Goal: Information Seeking & Learning: Find specific fact

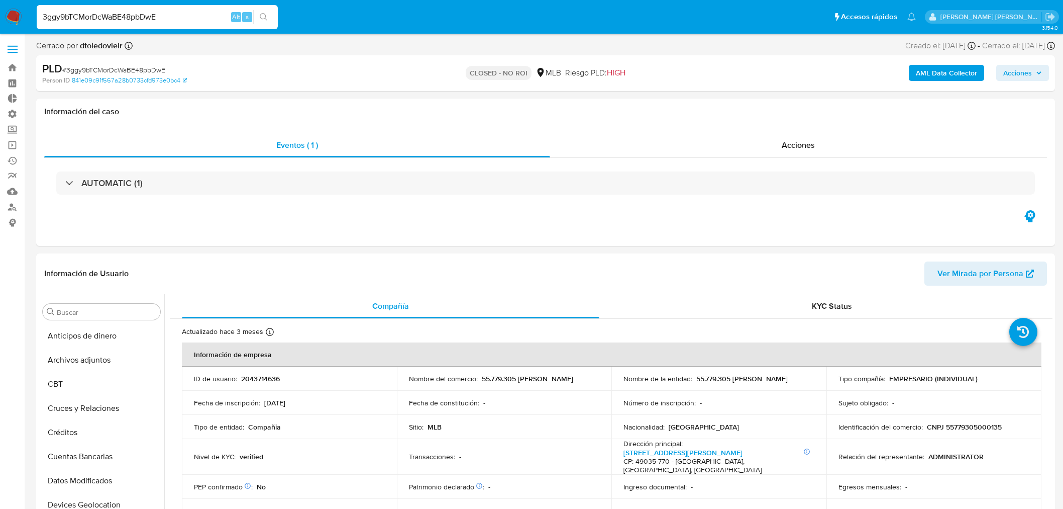
select select "10"
click at [168, 24] on div "3ggy9bTCMorDcWaBE48pbDwE Alt s" at bounding box center [157, 17] width 241 height 24
click at [152, 16] on input "3ggy9bTCMorDcWaBE48pbDwE" at bounding box center [157, 17] width 241 height 13
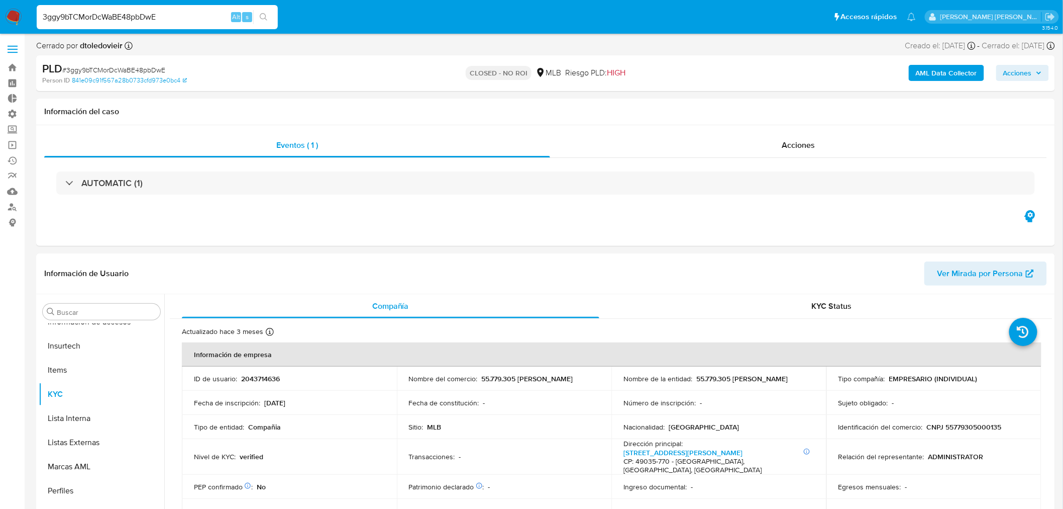
click at [152, 16] on input "3ggy9bTCMorDcWaBE48pbDwE" at bounding box center [157, 17] width 241 height 13
paste input "FlYwPZeCKmRBIYmByEiWo9Jh"
type input "FlYwPZeCKmRBIYmByEiWo9Jh"
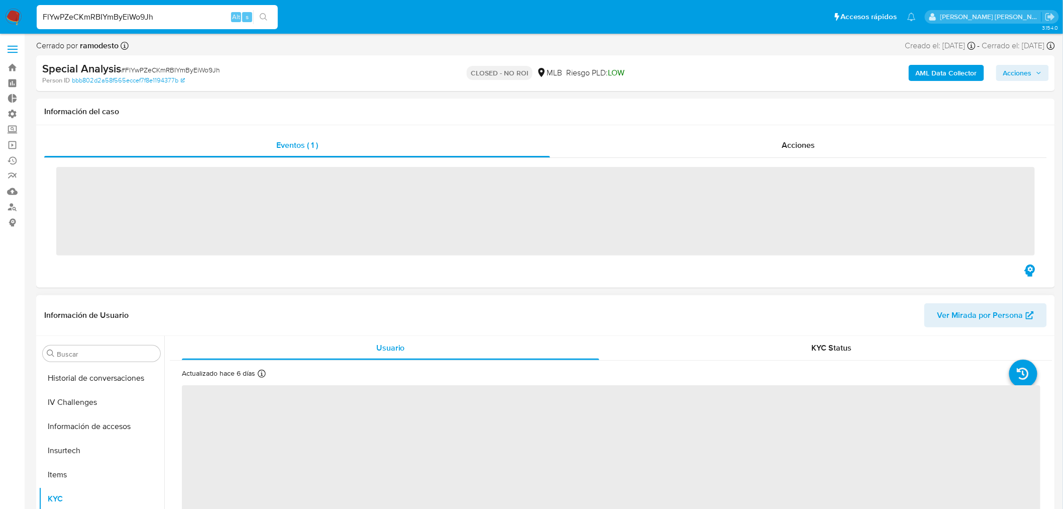
scroll to position [448, 0]
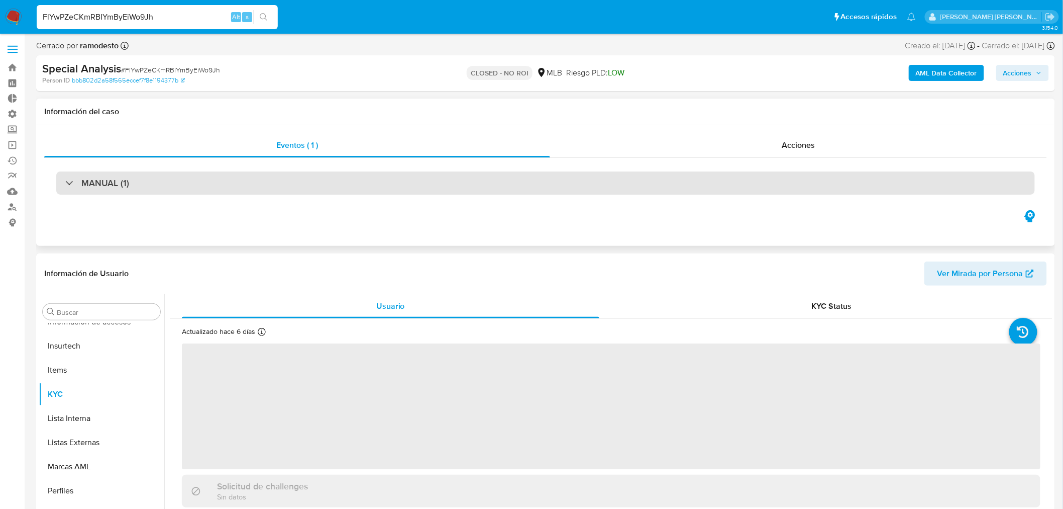
click at [131, 187] on div "MANUAL (1)" at bounding box center [545, 182] width 979 height 23
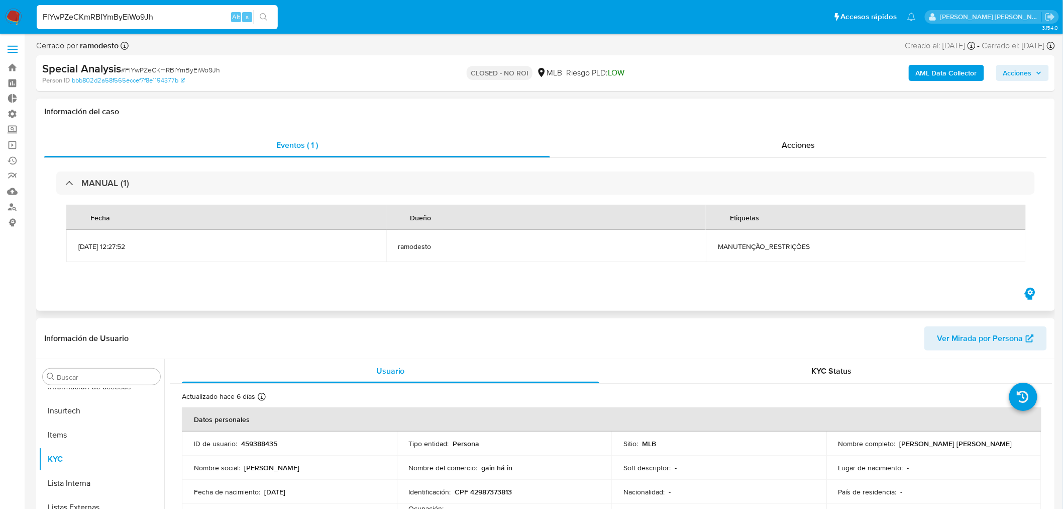
select select "10"
click at [791, 153] on div "Acciones" at bounding box center [799, 145] width 498 height 24
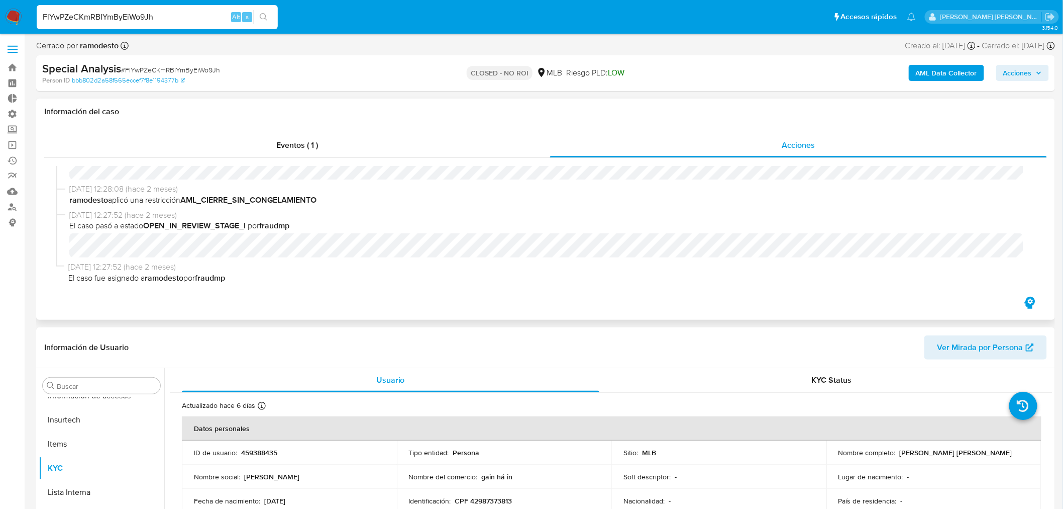
scroll to position [0, 0]
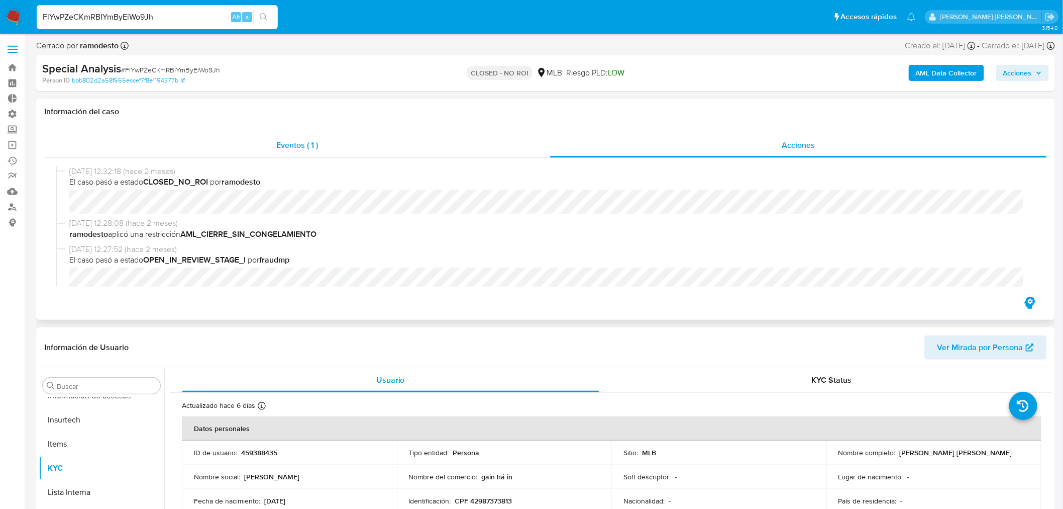
click at [282, 148] on span "Eventos ( 1 )" at bounding box center [297, 145] width 42 height 12
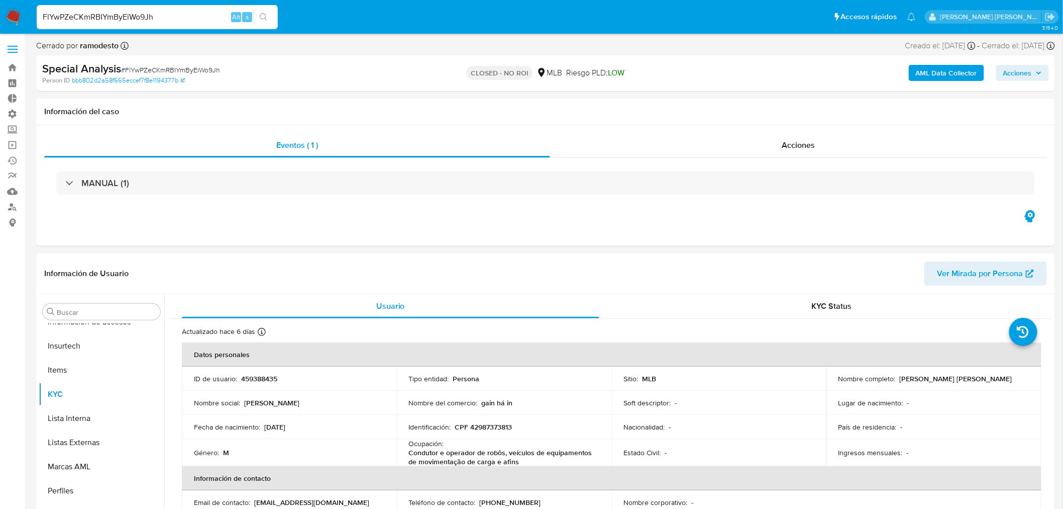
drag, startPoint x: 171, startPoint y: 16, endPoint x: 0, endPoint y: -52, distance: 183.8
paste input "ElpMyk8WdSTzJxMQUV2y6mYz"
type input "ElpMyk8WdSTzJxMQUV2y6mYz"
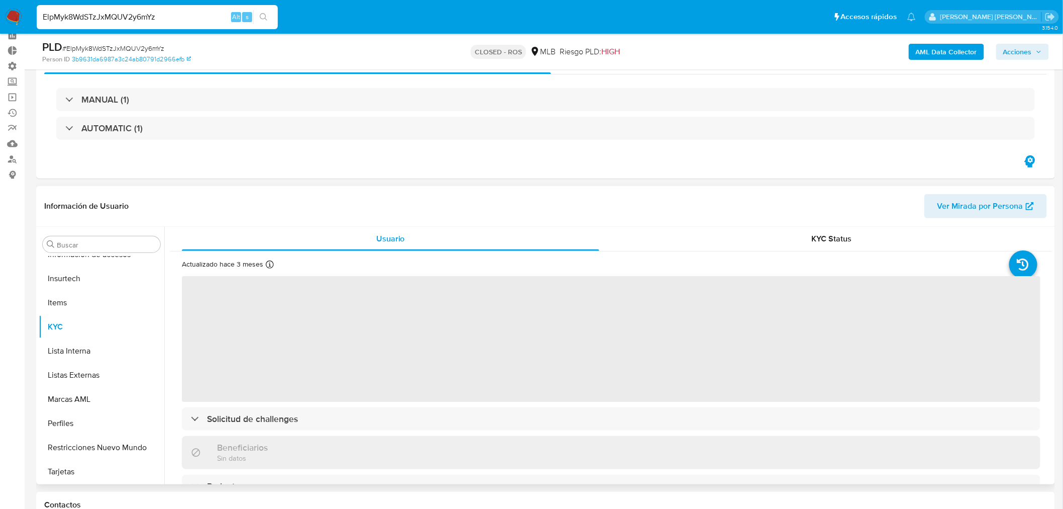
scroll to position [112, 0]
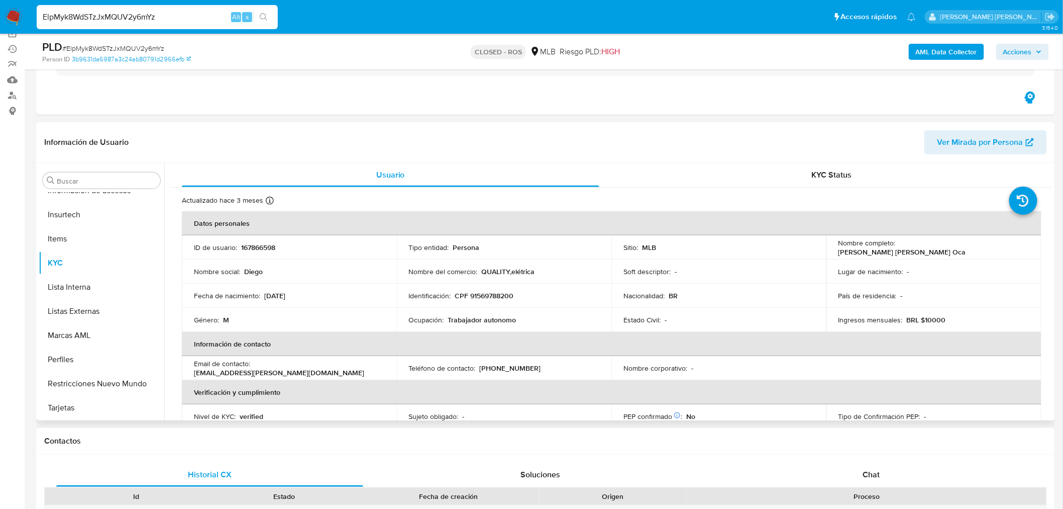
select select "10"
drag, startPoint x: 172, startPoint y: 14, endPoint x: 4, endPoint y: -22, distance: 172.1
paste input "JoNrlicn2lll2X6OALtDqbH3"
type input "JoNrlicn2lll2X6OALtDqbH3"
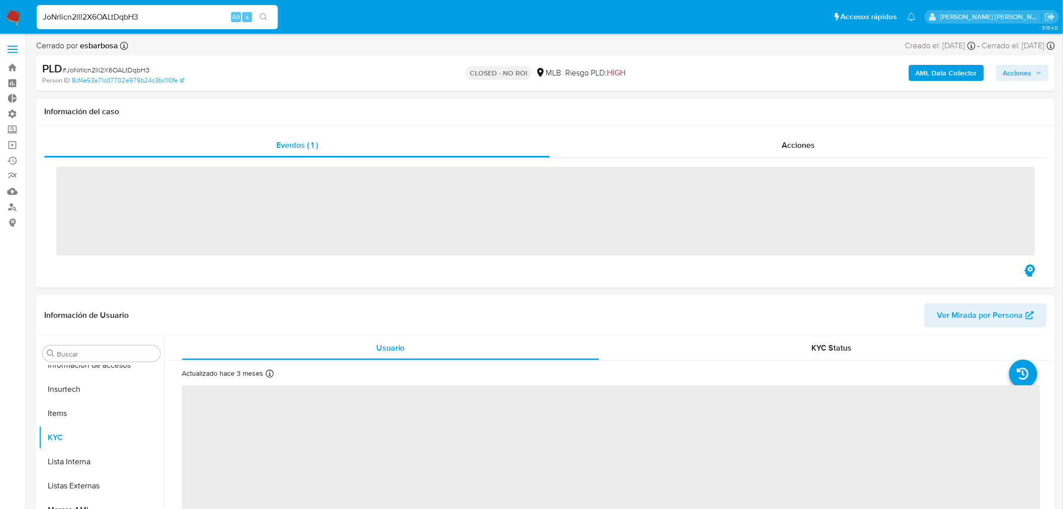
scroll to position [472, 0]
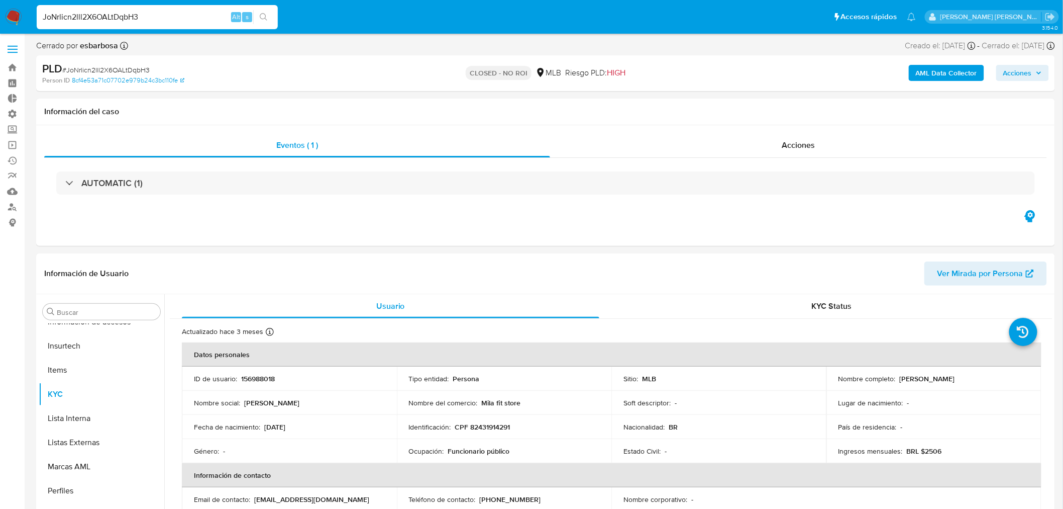
select select "10"
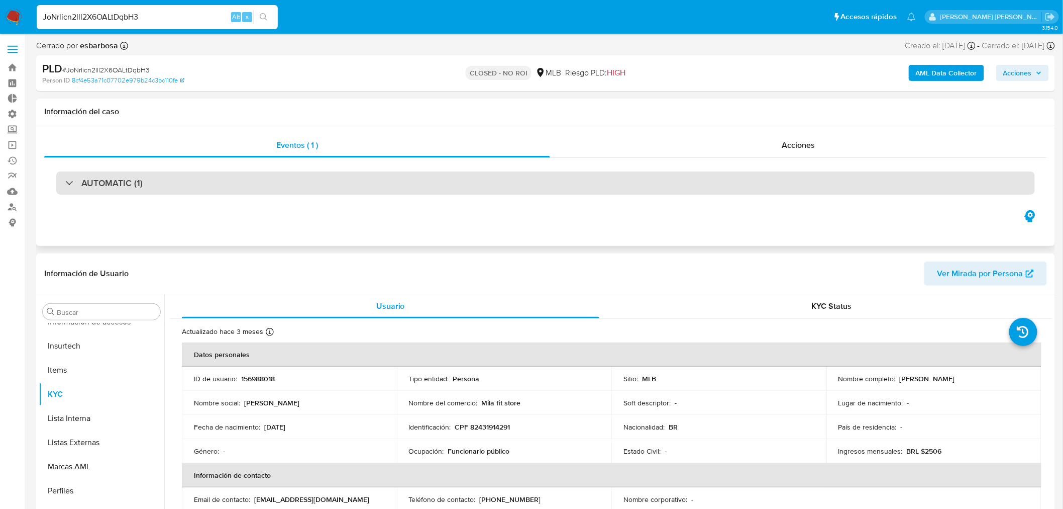
click at [99, 187] on h3 "AUTOMATIC (1)" at bounding box center [111, 182] width 61 height 11
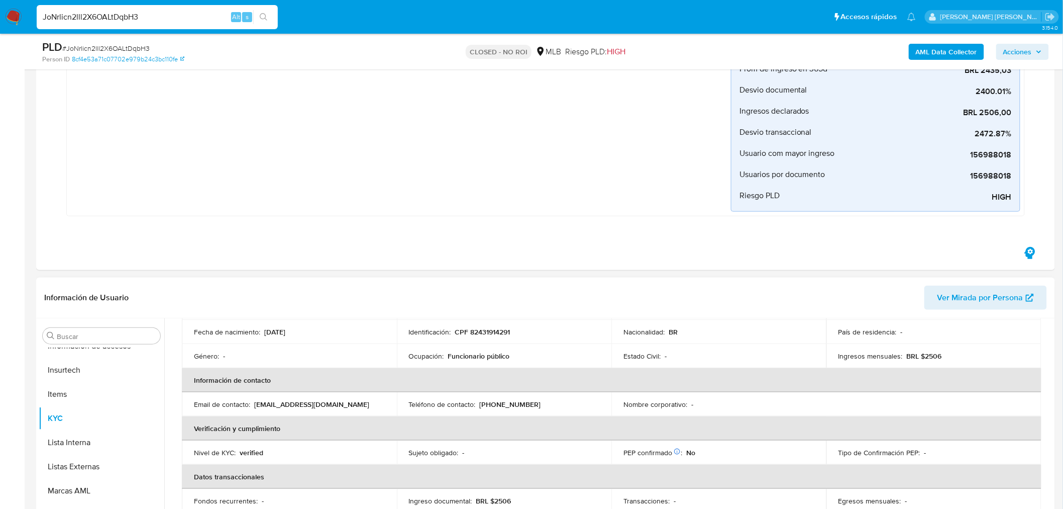
scroll to position [0, 0]
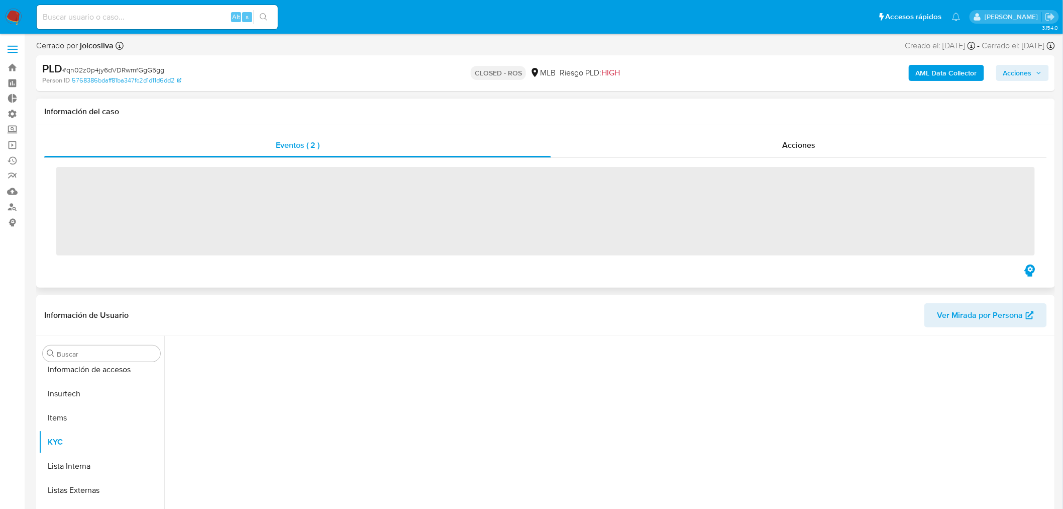
scroll to position [448, 0]
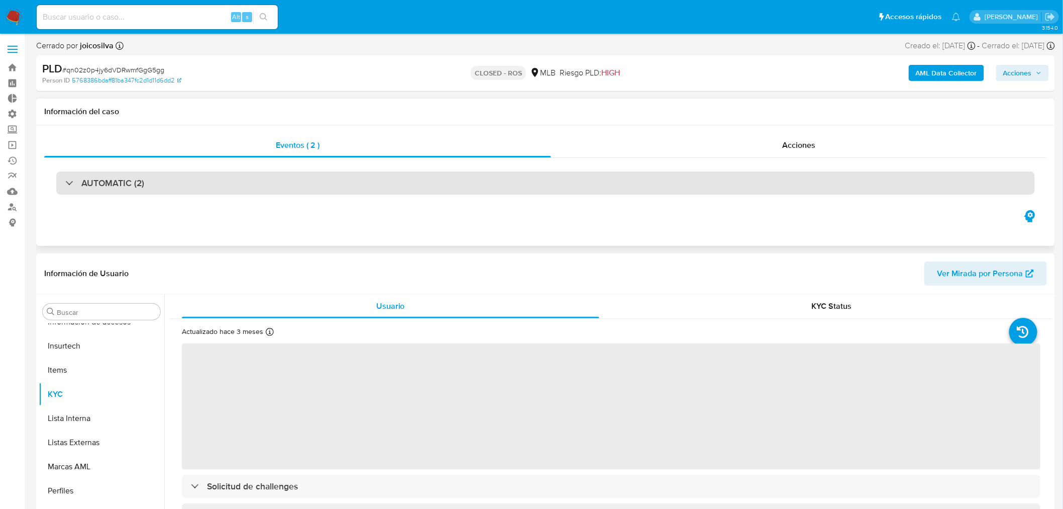
click at [129, 187] on h3 "AUTOMATIC (2)" at bounding box center [112, 182] width 63 height 11
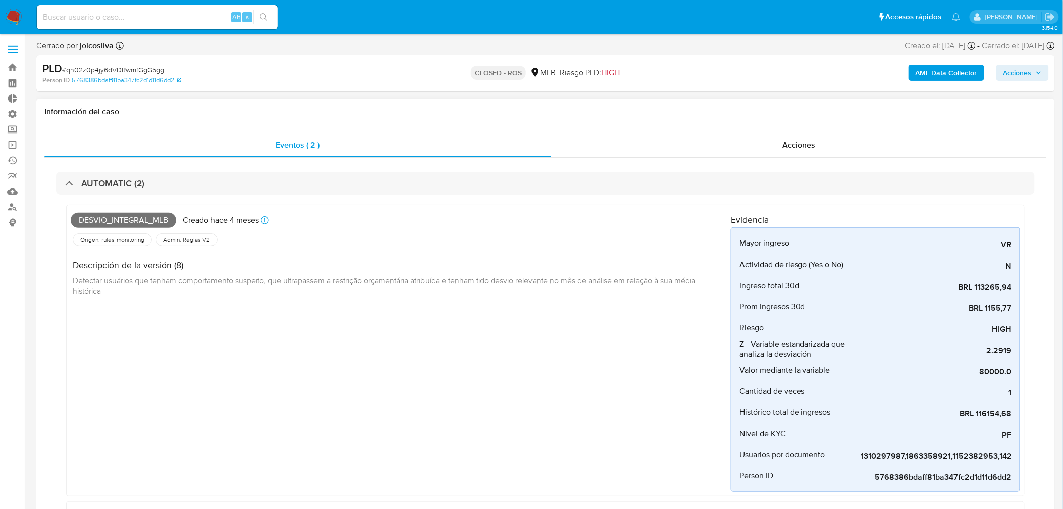
select select "10"
click at [808, 450] on span "Usuarios por documento" at bounding box center [783, 454] width 86 height 10
drag, startPoint x: 863, startPoint y: 455, endPoint x: 981, endPoint y: 463, distance: 118.4
click at [1053, 460] on div "Eventos ( 2 ) Acciones AUTOMATIC (2) Desvio_integral_mlb Creado hace 4 meses Cr…" at bounding box center [545, 464] width 1019 height 679
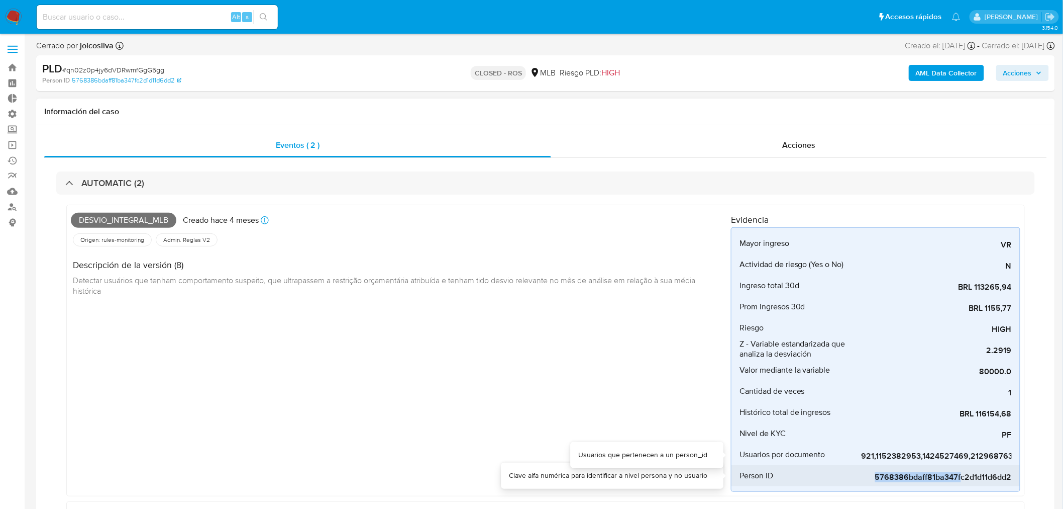
drag, startPoint x: 962, startPoint y: 465, endPoint x: 867, endPoint y: 464, distance: 95.0
click at [867, 465] on div "5768386bdaff81ba347fc2d1d11d6dd2" at bounding box center [936, 475] width 151 height 21
click at [880, 472] on span "5768386bdaff81ba347fc2d1d11d6dd2" at bounding box center [936, 477] width 151 height 10
click at [888, 481] on span "5768386bdaff81ba347fc2d1d11d6dd2" at bounding box center [936, 477] width 151 height 10
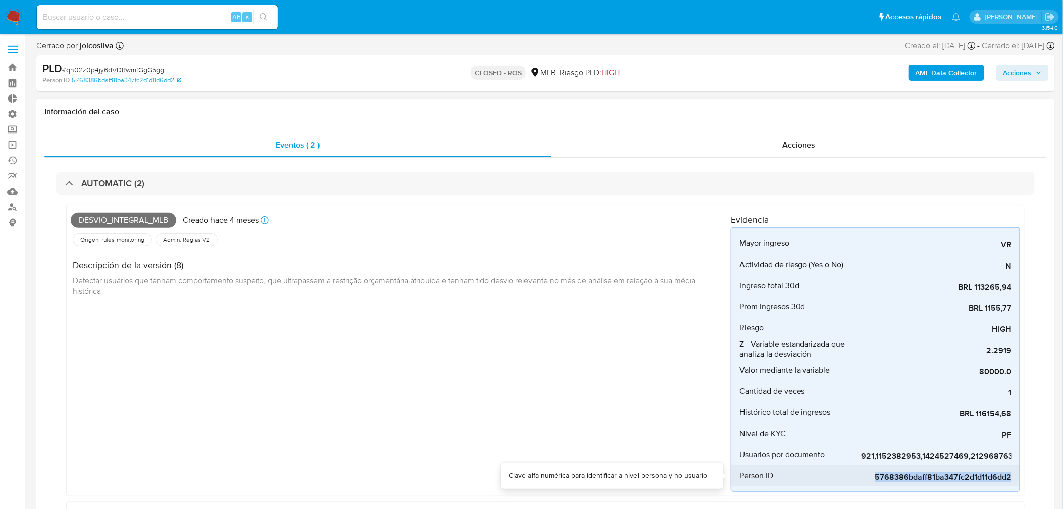
click at [888, 480] on span "5768386bdaff81ba347fc2d1d11d6dd2" at bounding box center [936, 477] width 151 height 10
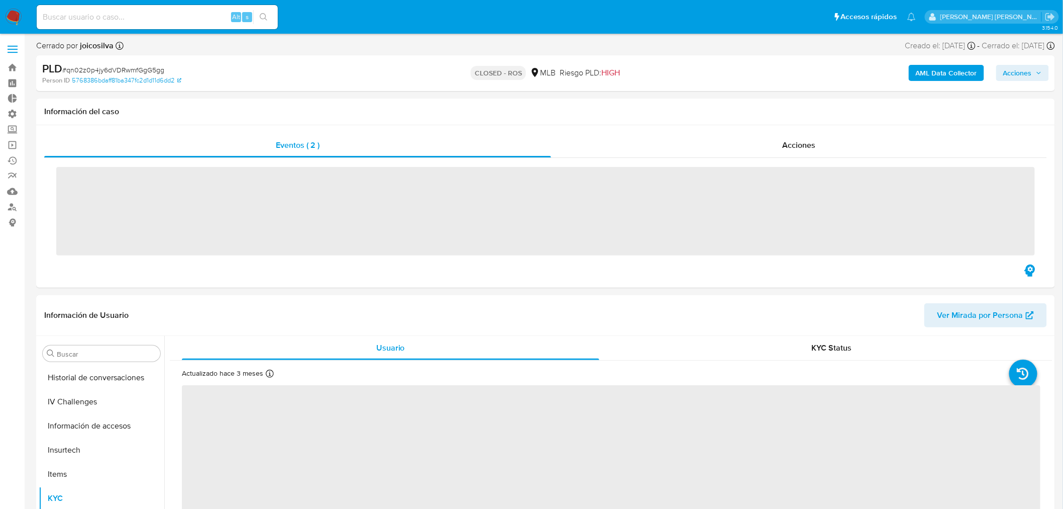
scroll to position [448, 0]
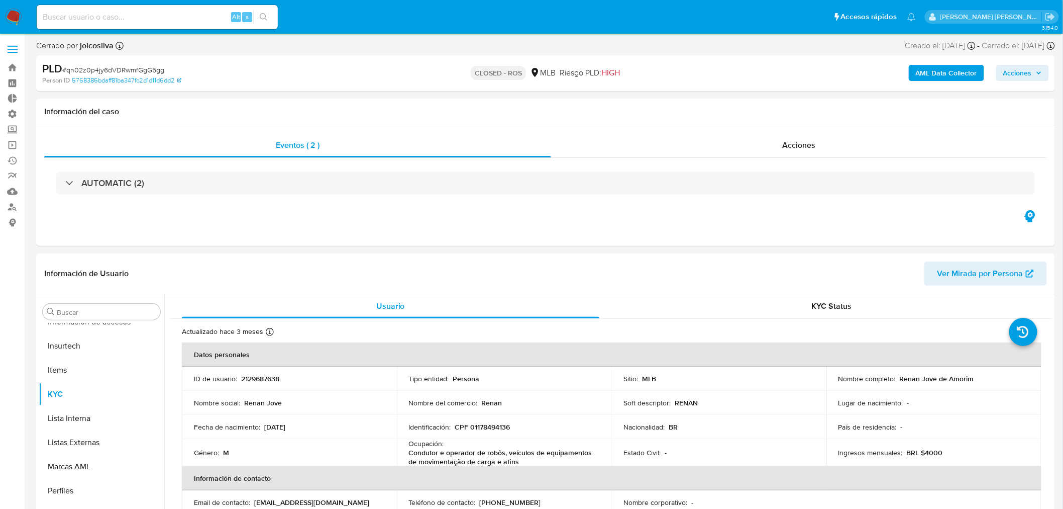
select select "10"
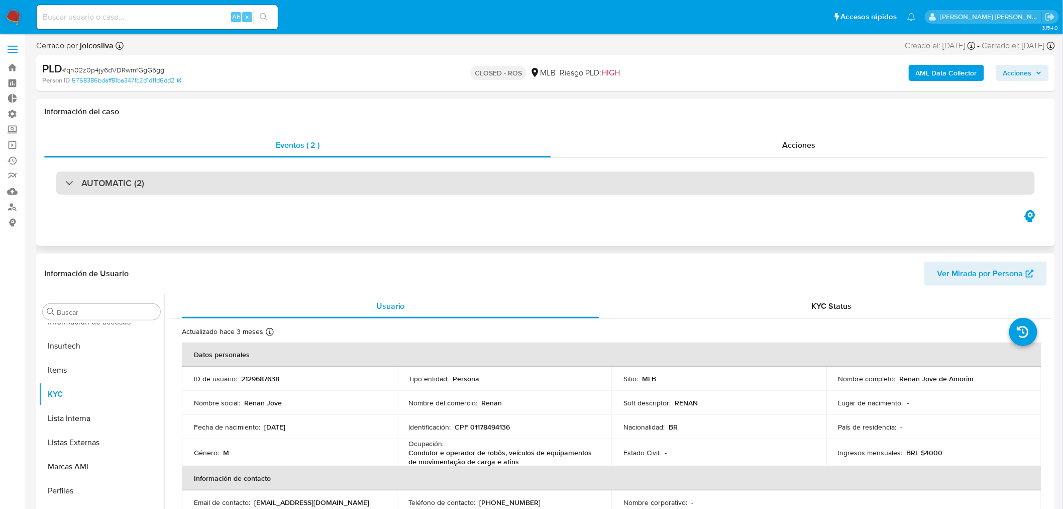
click at [174, 181] on div "AUTOMATIC (2)" at bounding box center [545, 182] width 979 height 23
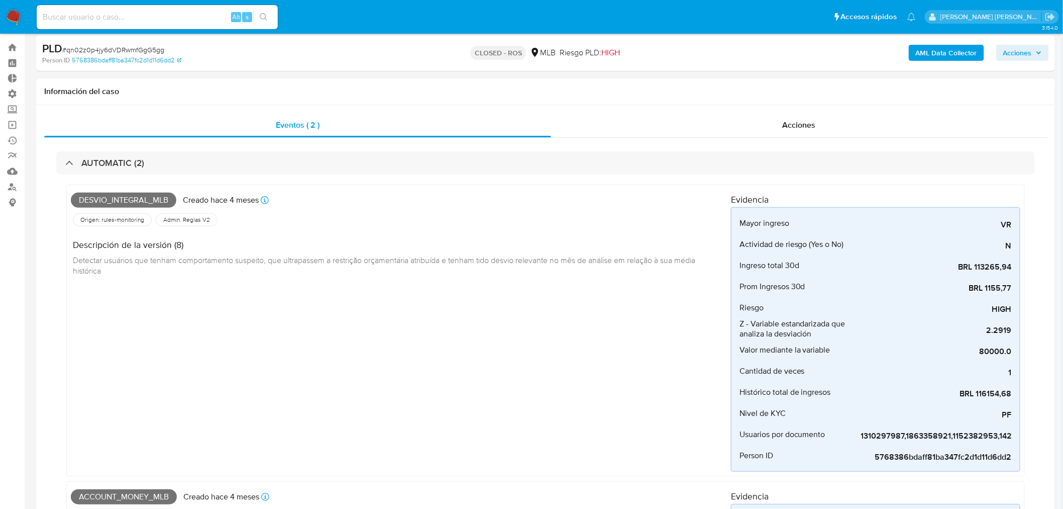
scroll to position [0, 0]
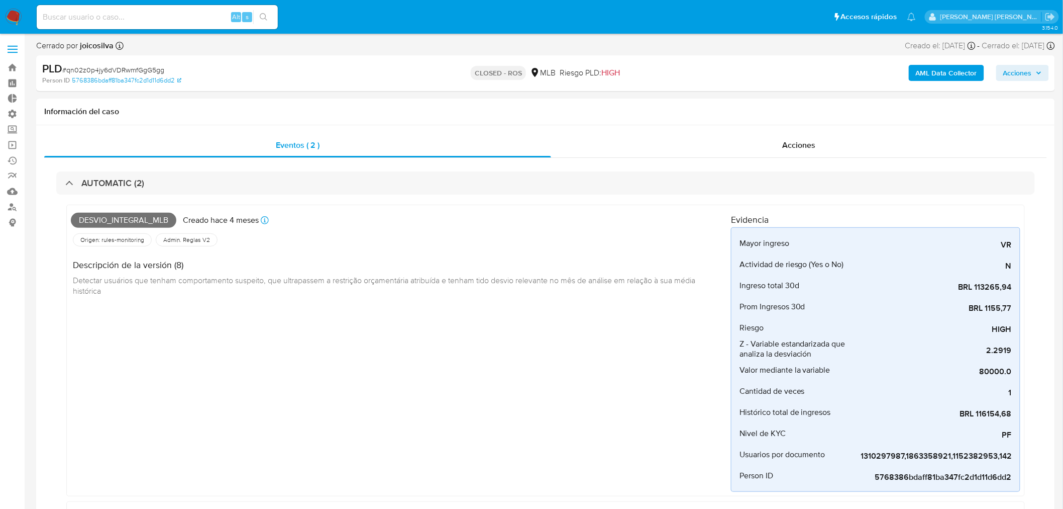
click at [182, 9] on div "Alt s" at bounding box center [157, 17] width 241 height 24
click at [186, 13] on input at bounding box center [157, 17] width 241 height 13
paste input "QGEwfPcYQR4cfd2u48KboG0P"
type input "QGEwfPcYQR4cfd2u48KboG0P"
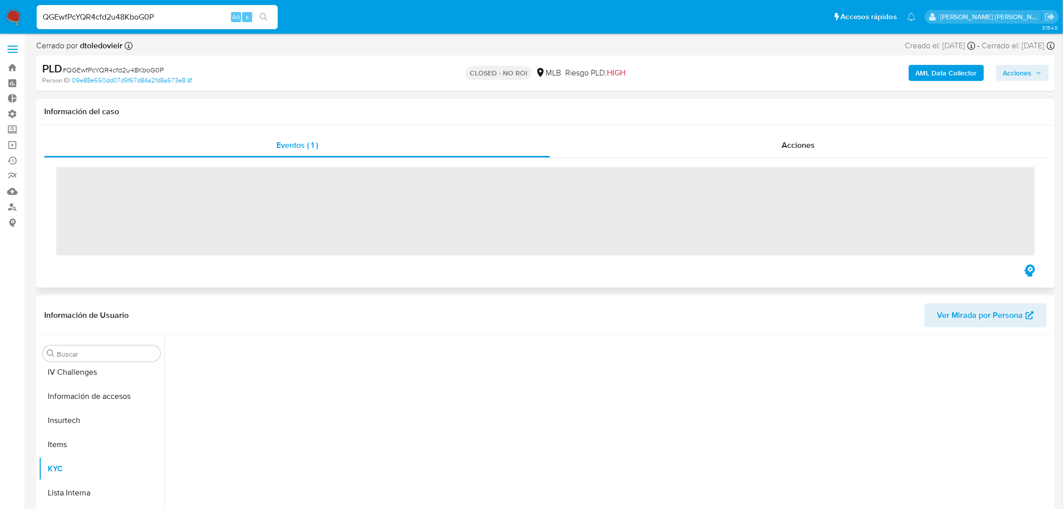
scroll to position [448, 0]
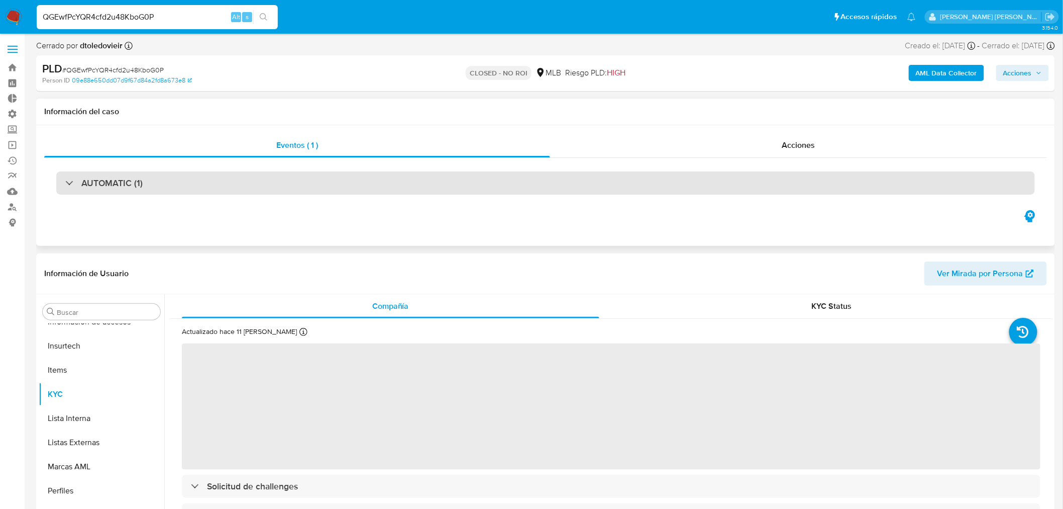
click at [114, 184] on h3 "AUTOMATIC (1)" at bounding box center [111, 182] width 61 height 11
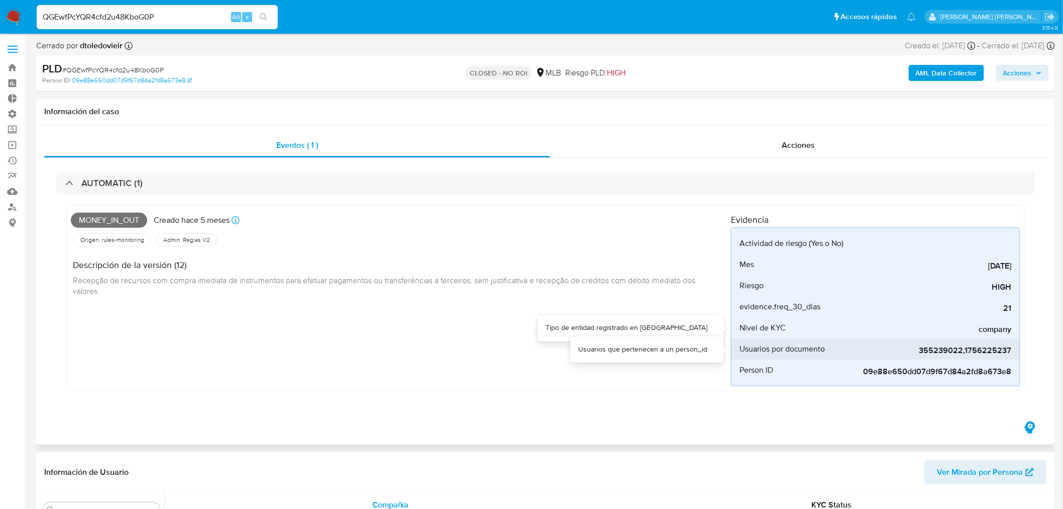
select select "10"
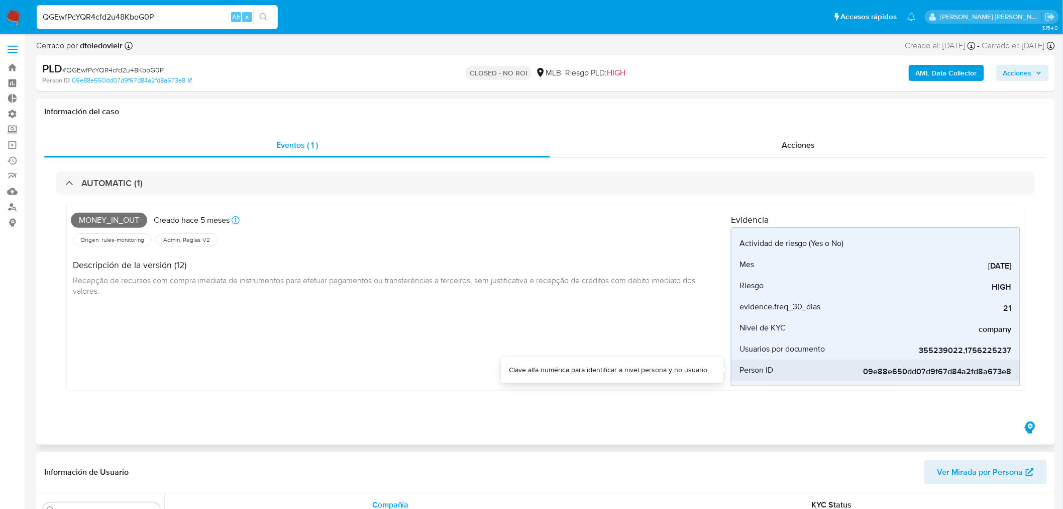
click at [960, 369] on span "09e88e650dd07d9f67d84a2fd8a673e8" at bounding box center [936, 371] width 151 height 10
click at [960, 368] on span "09e88e650dd07d9f67d84a2fd8a673e8" at bounding box center [936, 371] width 151 height 10
copy span "09e88e650dd07d9f67d84a2fd8a673e8"
drag, startPoint x: 176, startPoint y: 14, endPoint x: 0, endPoint y: -27, distance: 180.9
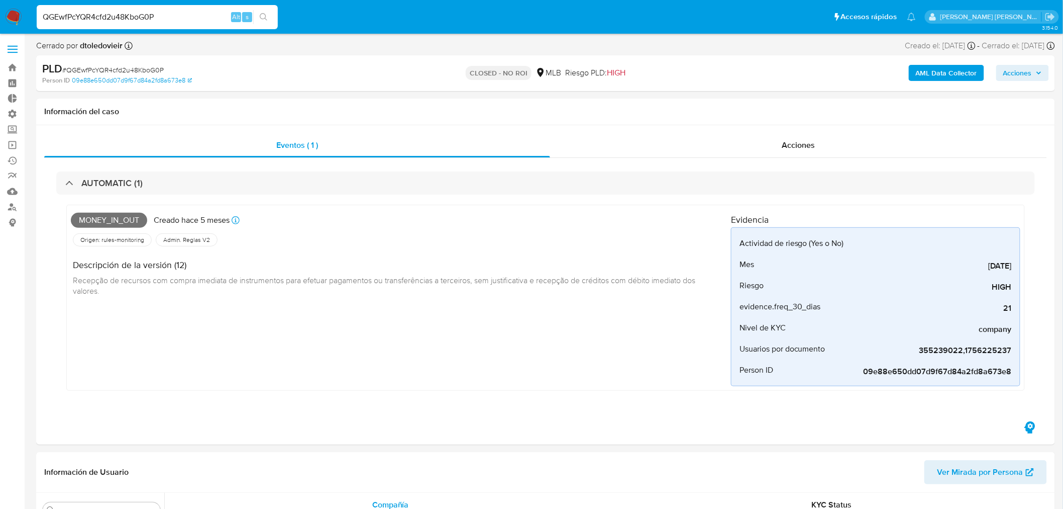
paste input "4eWRE7Mvmgr4iStPzMRfLmQ4"
type input "4eWRE7Mvmgr4iStPzMRfLmQ4"
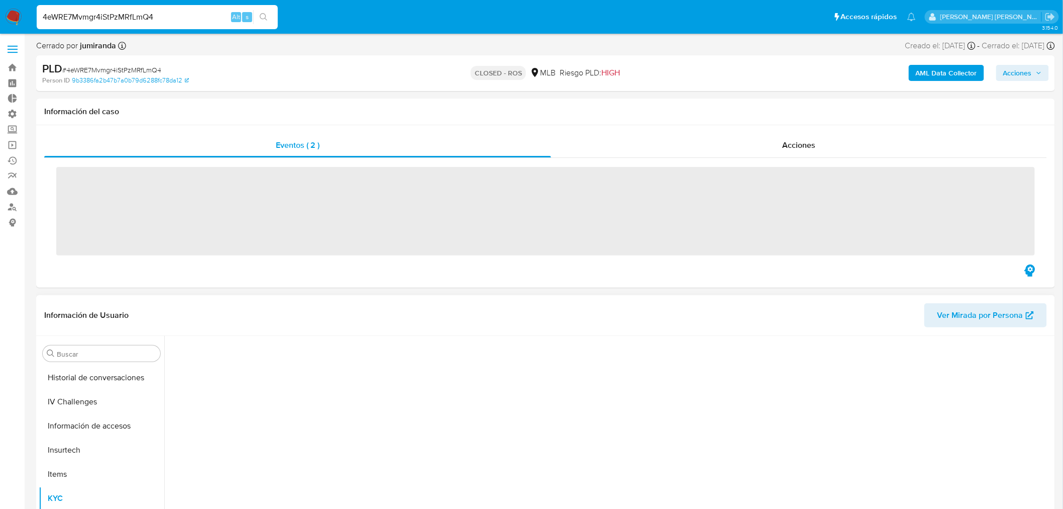
scroll to position [448, 0]
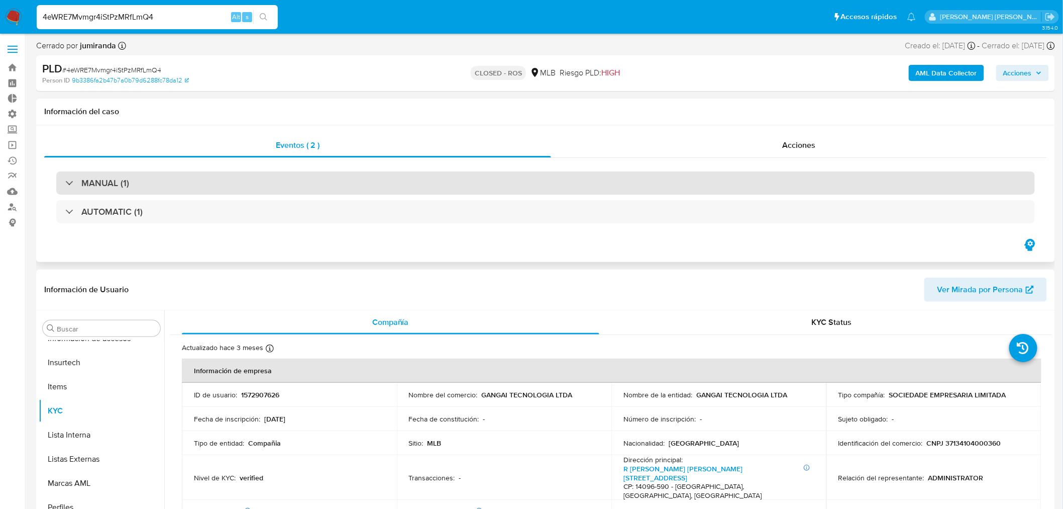
click at [121, 189] on div "MANUAL (1)" at bounding box center [545, 182] width 979 height 23
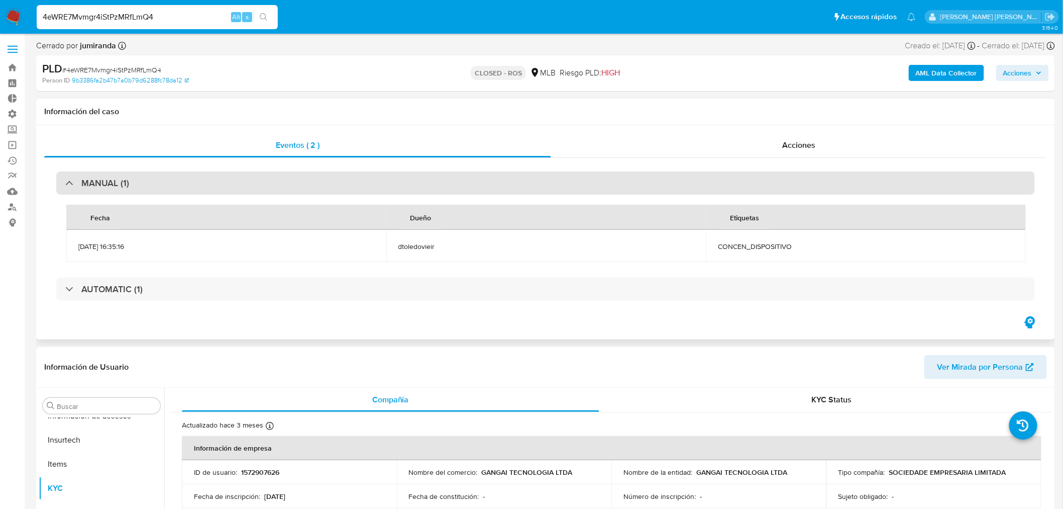
select select "10"
click at [121, 189] on div "MANUAL (1)" at bounding box center [545, 182] width 979 height 23
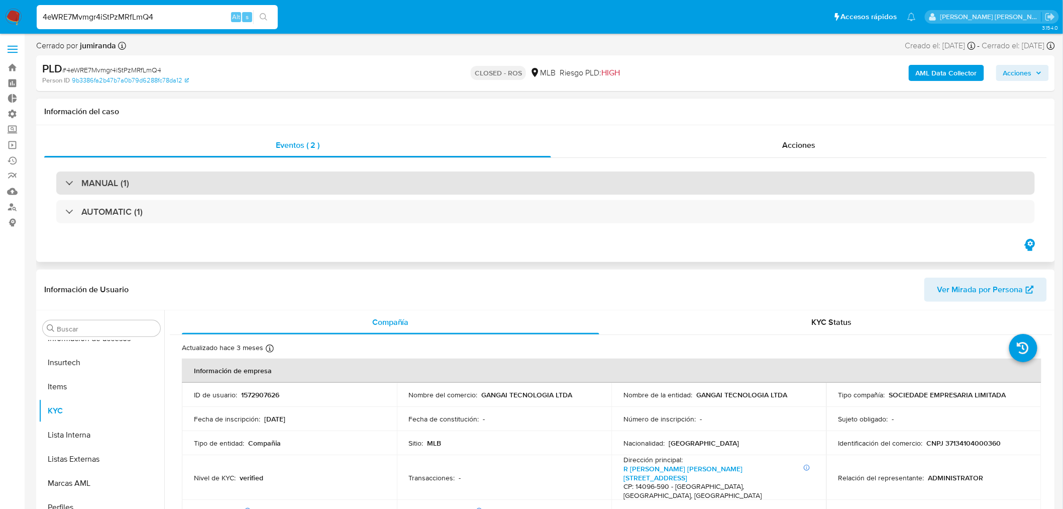
click at [121, 189] on div "MANUAL (1)" at bounding box center [545, 182] width 979 height 23
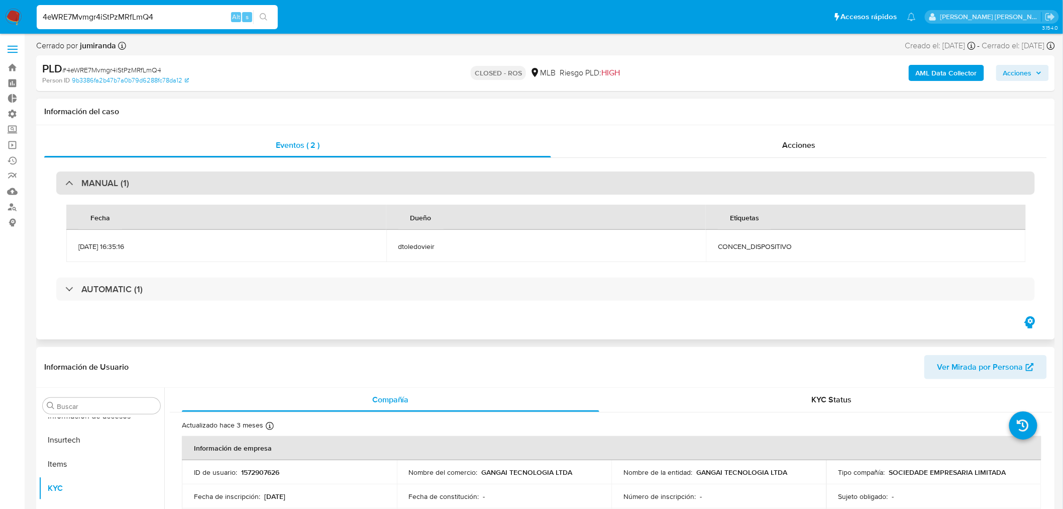
click at [121, 189] on div "MANUAL (1)" at bounding box center [545, 182] width 979 height 23
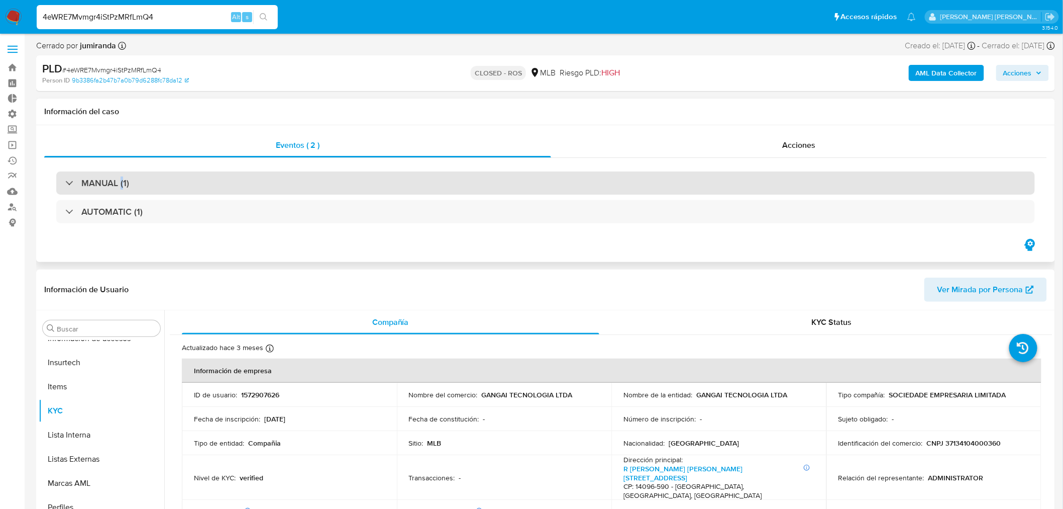
click at [121, 189] on div "MANUAL (1)" at bounding box center [545, 182] width 979 height 23
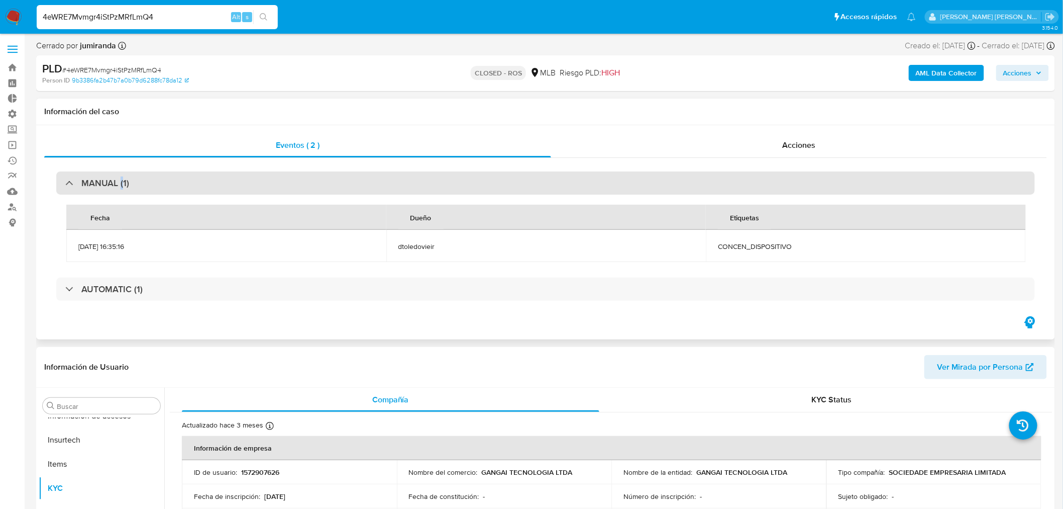
click at [121, 189] on div "MANUAL (1)" at bounding box center [545, 182] width 979 height 23
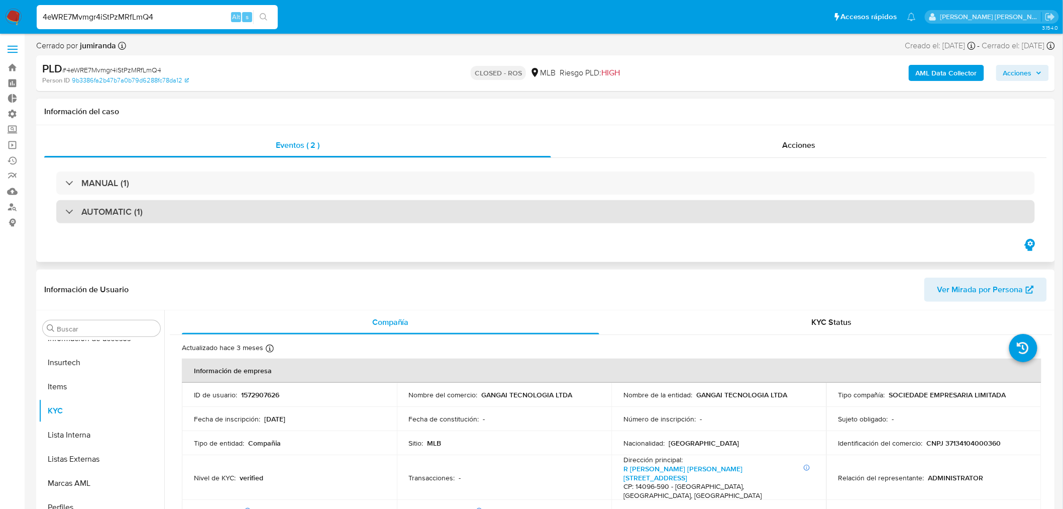
click at [67, 215] on div "AUTOMATIC (1)" at bounding box center [103, 211] width 77 height 11
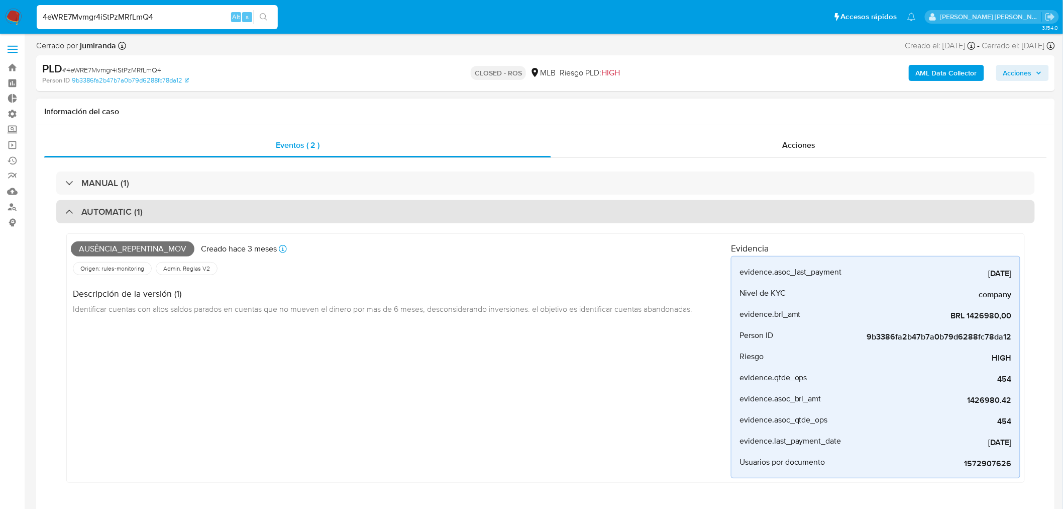
click at [109, 213] on h3 "AUTOMATIC (1)" at bounding box center [111, 211] width 61 height 11
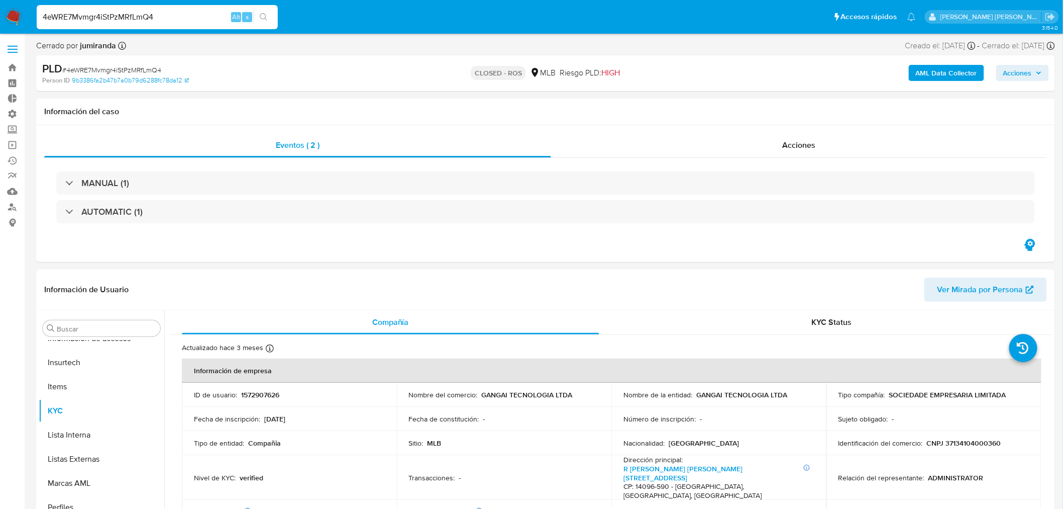
drag, startPoint x: 184, startPoint y: 17, endPoint x: 0, endPoint y: -4, distance: 185.0
paste input "1466935709"
type input "1466935709"
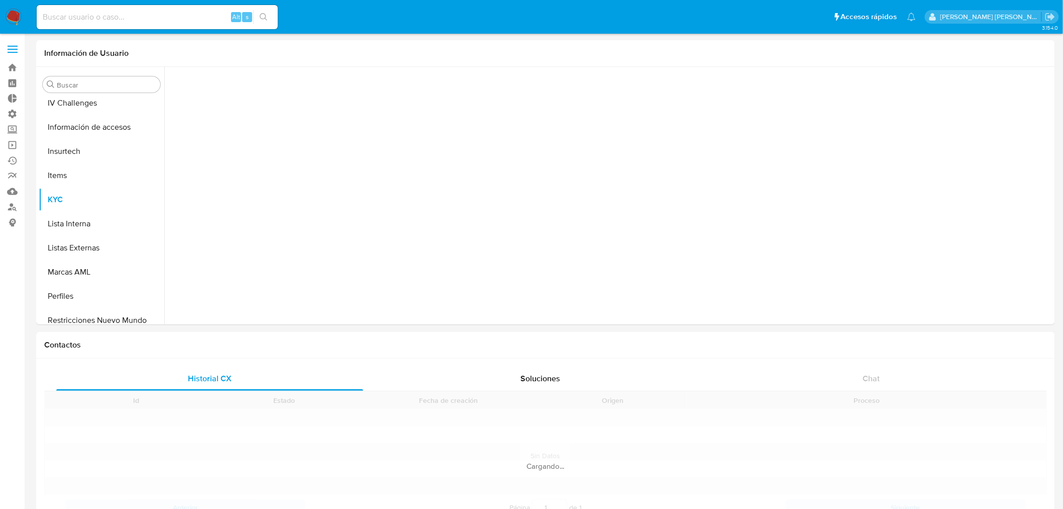
scroll to position [448, 0]
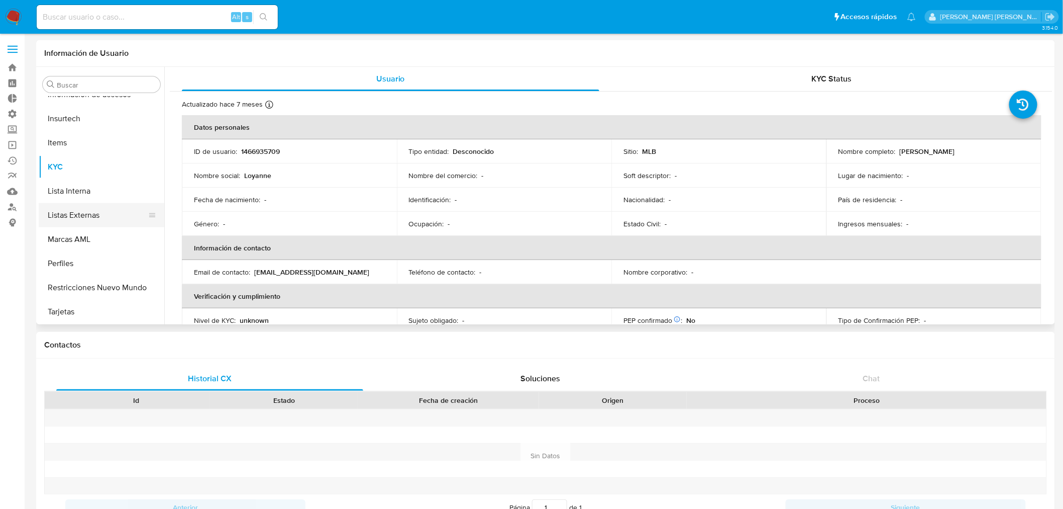
select select "10"
click at [154, 17] on input at bounding box center [157, 17] width 241 height 13
paste input "445167523"
type input "445167523"
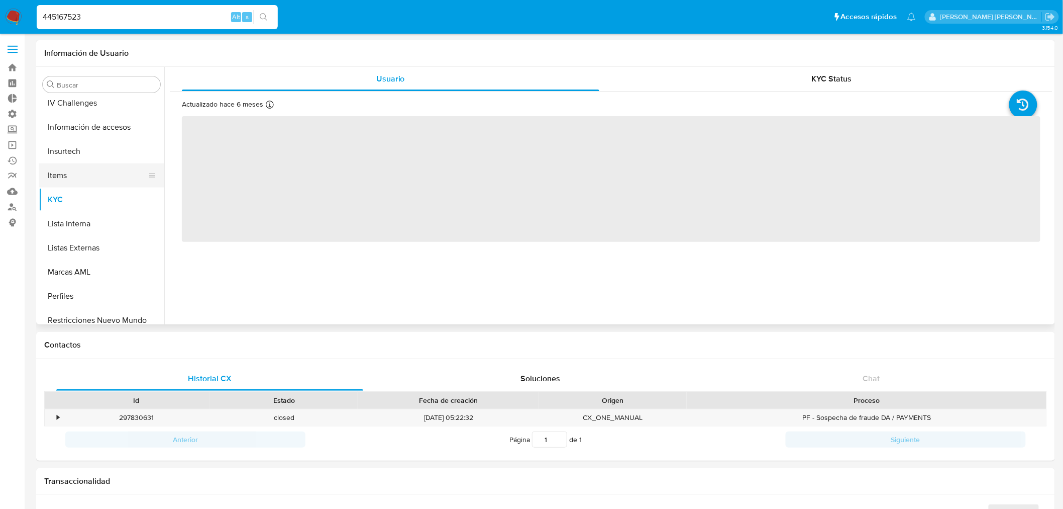
scroll to position [448, 0]
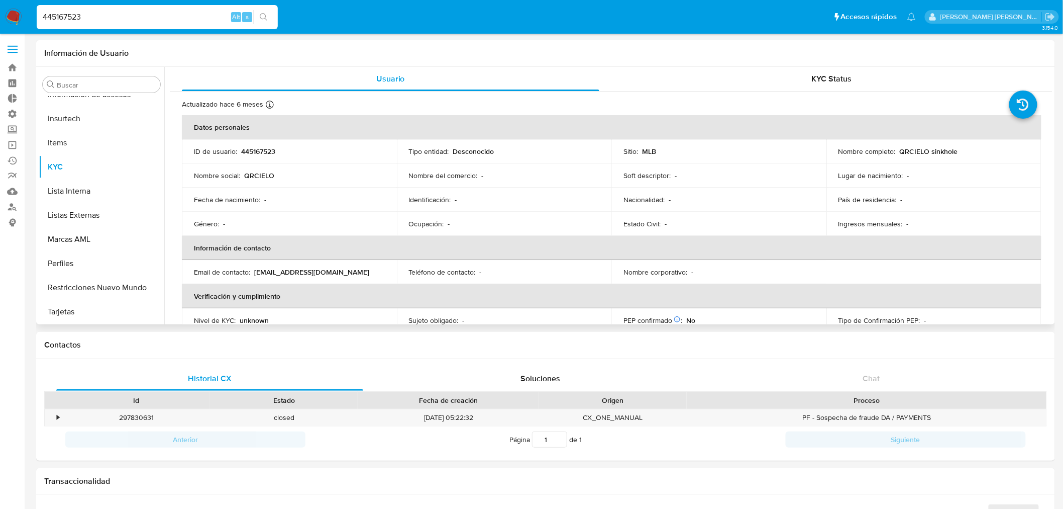
select select "10"
drag, startPoint x: 109, startPoint y: 18, endPoint x: 0, endPoint y: -3, distance: 110.6
paste input "N2NwyvDM1HnNl7IqO146wWfz"
type input "N2NwyvDM1HnNl7IqO146wWfz"
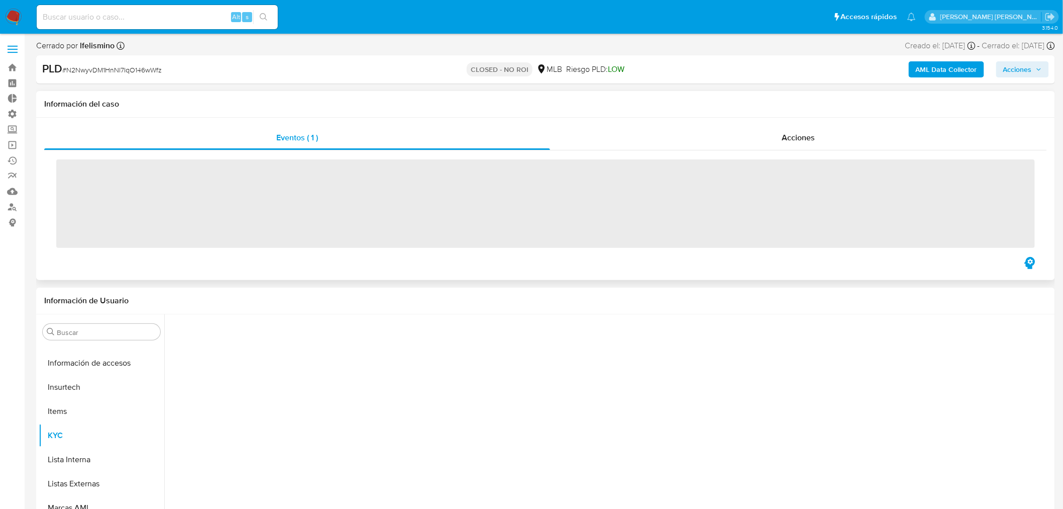
scroll to position [448, 0]
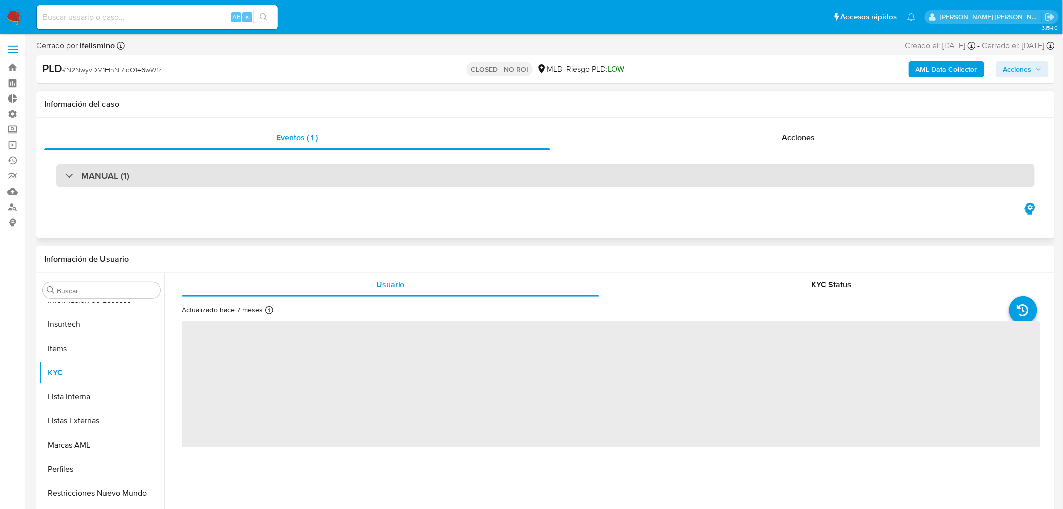
click at [104, 175] on h3 "MANUAL (1)" at bounding box center [105, 175] width 48 height 11
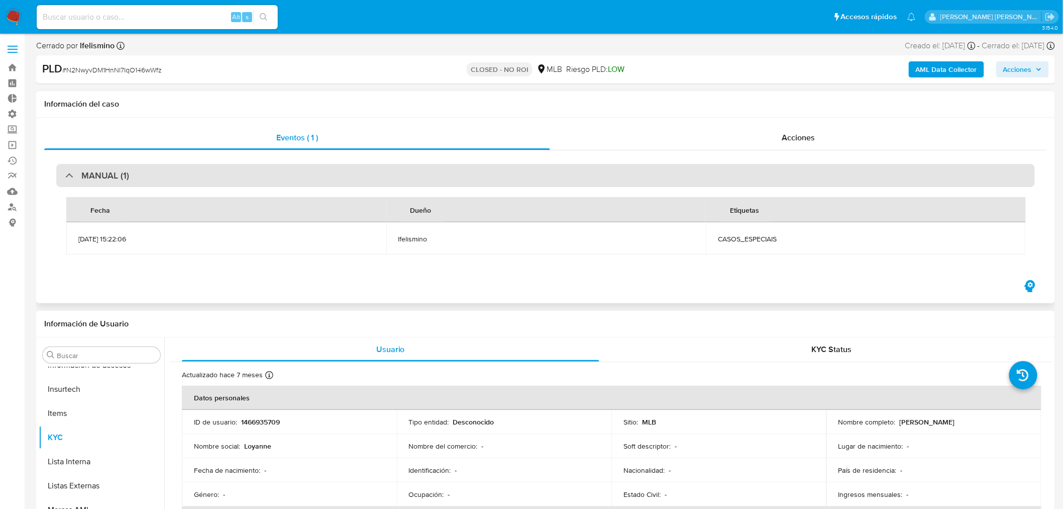
click at [104, 176] on h3 "MANUAL (1)" at bounding box center [105, 175] width 48 height 11
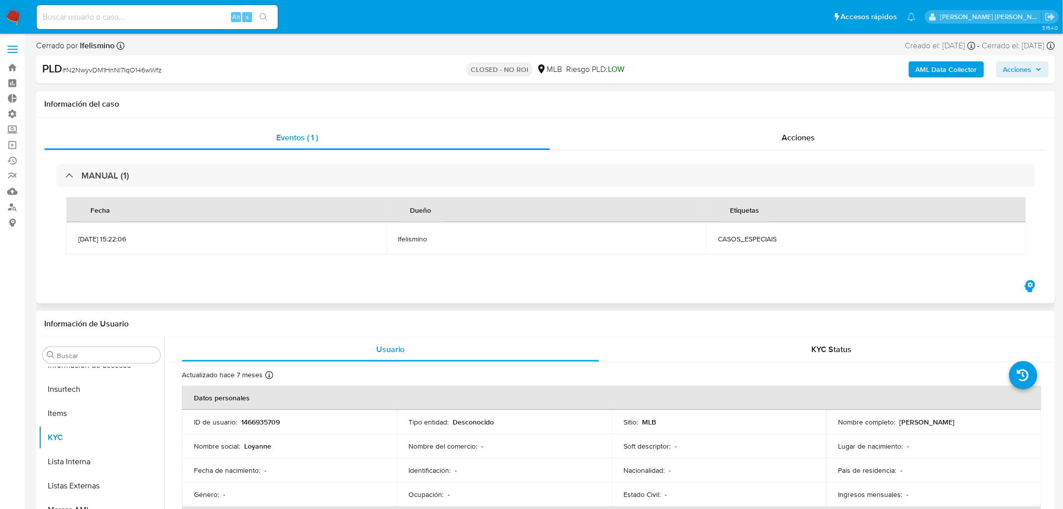
select select "10"
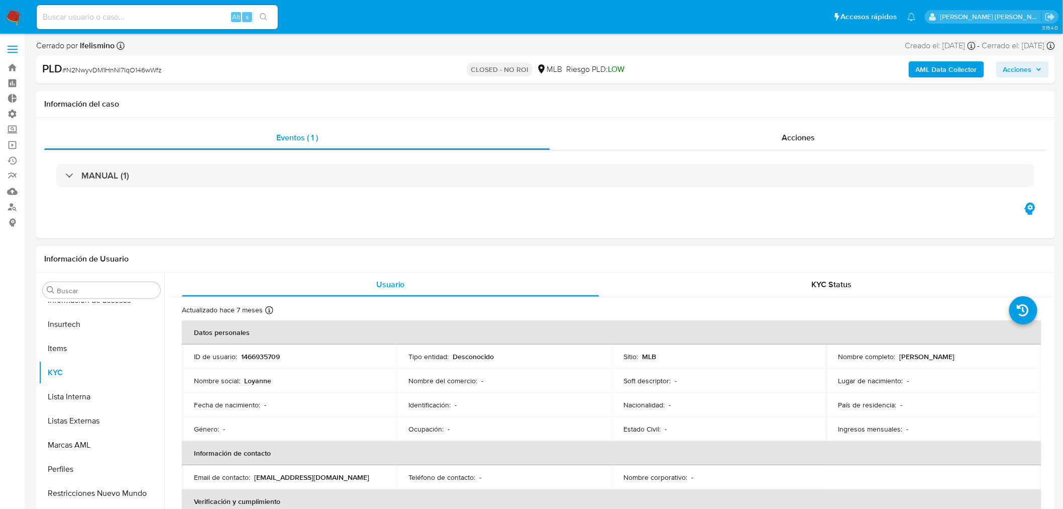
scroll to position [56, 0]
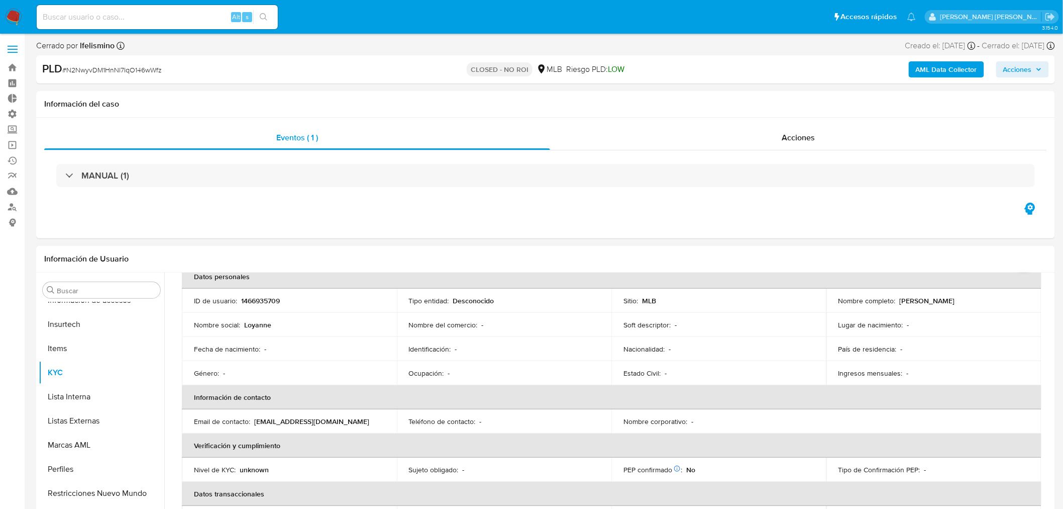
drag, startPoint x: 961, startPoint y: 303, endPoint x: 896, endPoint y: 302, distance: 65.8
click at [896, 302] on div "Nombre completo : Loyanne Katrynne" at bounding box center [934, 300] width 191 height 9
click at [936, 305] on td "Nombre completo : Loyanne Katrynne" at bounding box center [934, 300] width 215 height 24
drag, startPoint x: 953, startPoint y: 302, endPoint x: 961, endPoint y: 306, distance: 9.0
click at [953, 300] on p "Loyanne Katrynne" at bounding box center [927, 300] width 55 height 9
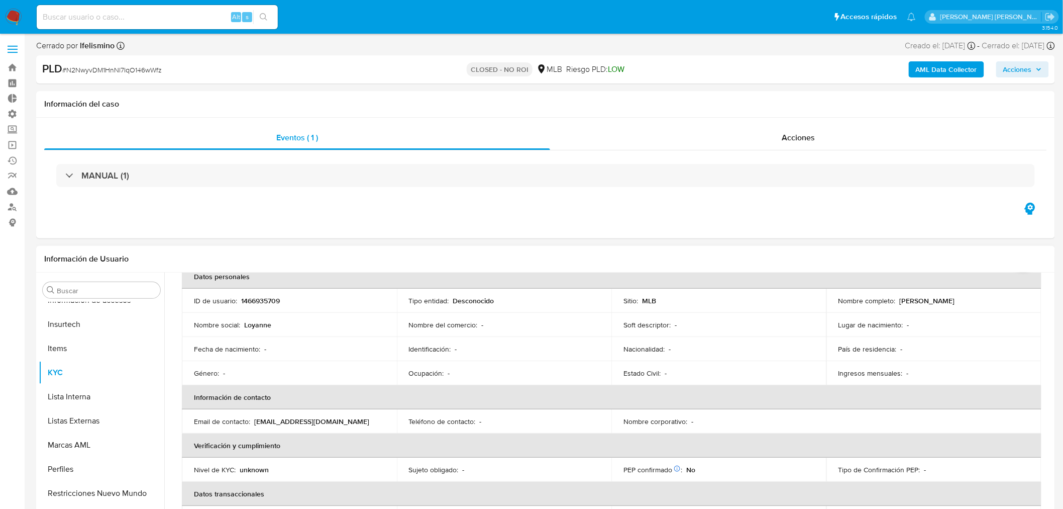
click at [978, 311] on td "Nombre completo : Loyanne Katrynne" at bounding box center [934, 300] width 215 height 24
drag, startPoint x: 953, startPoint y: 299, endPoint x: 898, endPoint y: 297, distance: 55.3
click at [900, 297] on p "Loyanne Katrynne" at bounding box center [927, 300] width 55 height 9
copy p "Loyanne Katrynne"
click at [136, 23] on div "Alt s" at bounding box center [157, 17] width 241 height 24
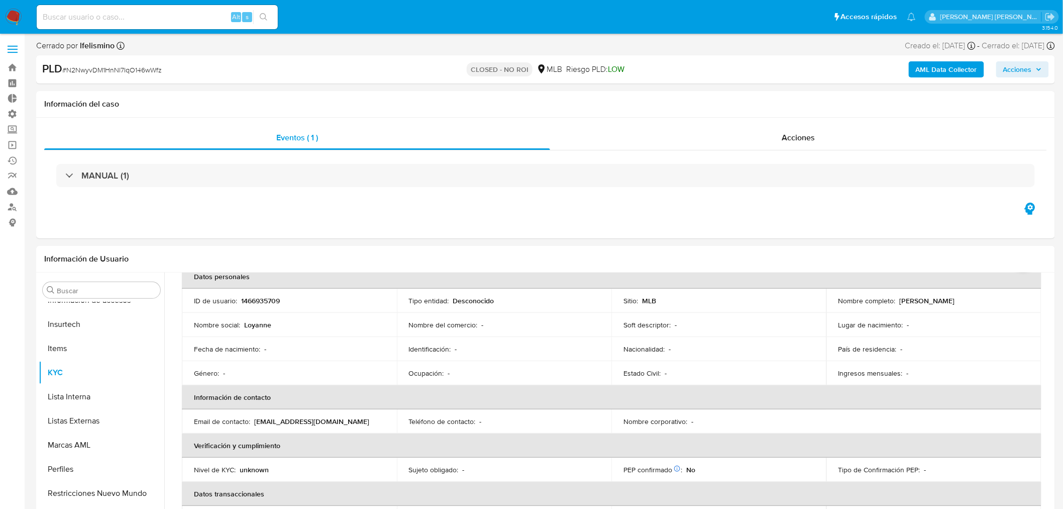
click at [150, 19] on input at bounding box center [157, 17] width 241 height 13
paste input "ZDCqGGO1kW5C9n6JNlBasQ99"
type input "ZDCqGGO1kW5C9n6JNlBasQ99"
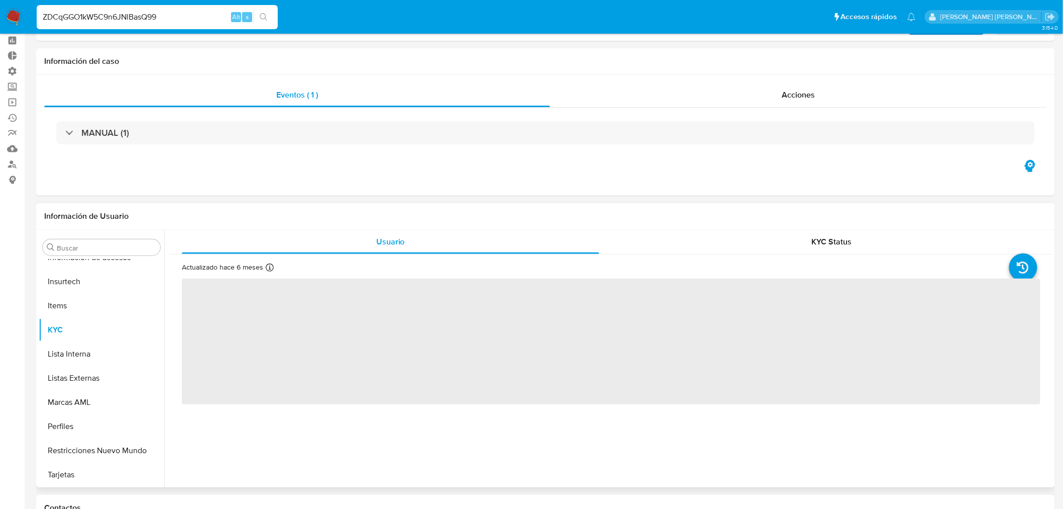
scroll to position [56, 0]
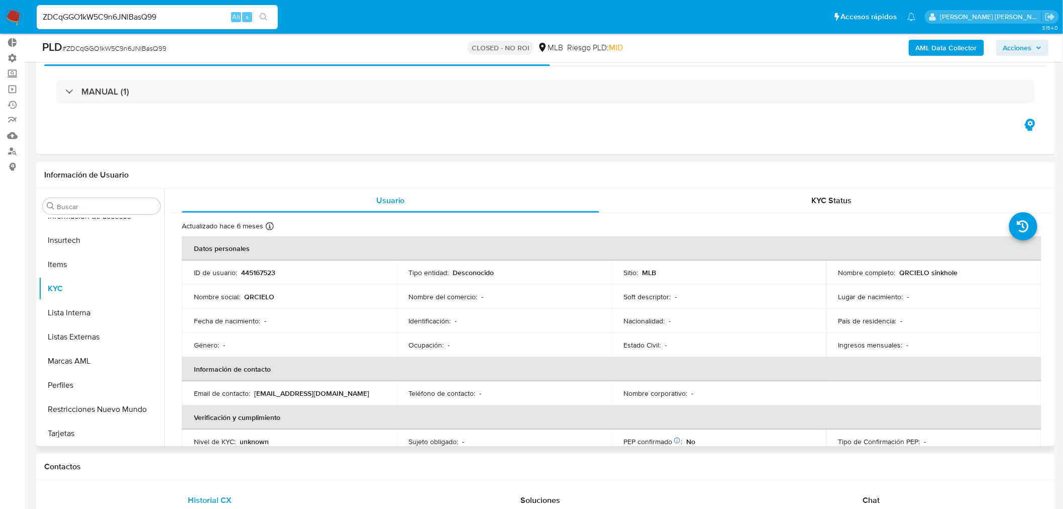
select select "10"
drag, startPoint x: 959, startPoint y: 280, endPoint x: 908, endPoint y: 270, distance: 52.2
click at [910, 272] on td "Nombre completo : QRCIELO sinkhole" at bounding box center [934, 272] width 215 height 24
drag, startPoint x: 899, startPoint y: 271, endPoint x: 953, endPoint y: 276, distance: 54.5
click at [953, 276] on p "QRCIELO sinkhole" at bounding box center [929, 272] width 58 height 9
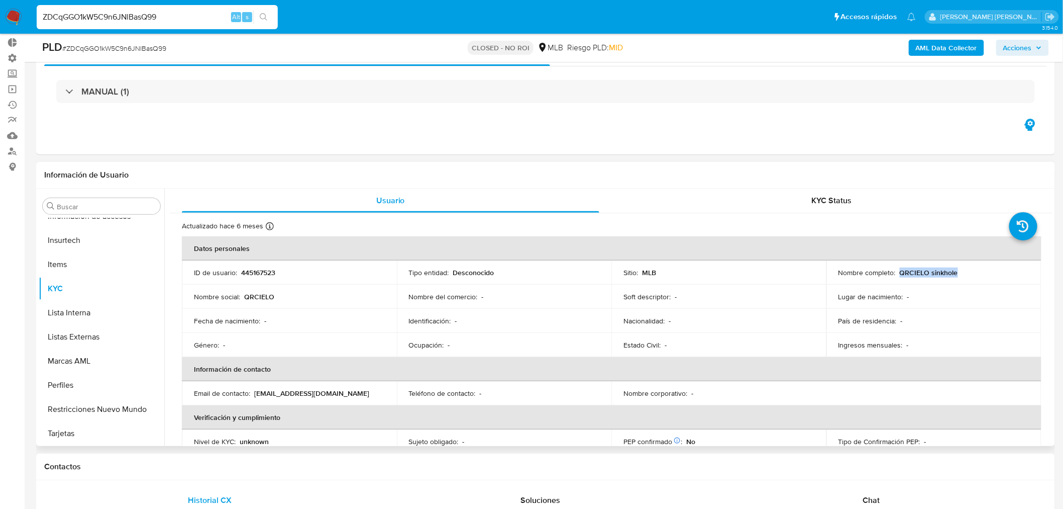
copy p "QRCIELO sinkhole"
drag, startPoint x: 186, startPoint y: 7, endPoint x: 176, endPoint y: 7, distance: 9.6
click at [176, 7] on div "ZDCqGGO1kW5C9n6JNlBasQ99 Alt s" at bounding box center [157, 17] width 241 height 24
click at [136, 8] on div "ZDCqGGO1kW5C9n6JNlBasQ99 Alt s" at bounding box center [157, 17] width 241 height 24
drag, startPoint x: 136, startPoint y: 8, endPoint x: 128, endPoint y: 16, distance: 11.4
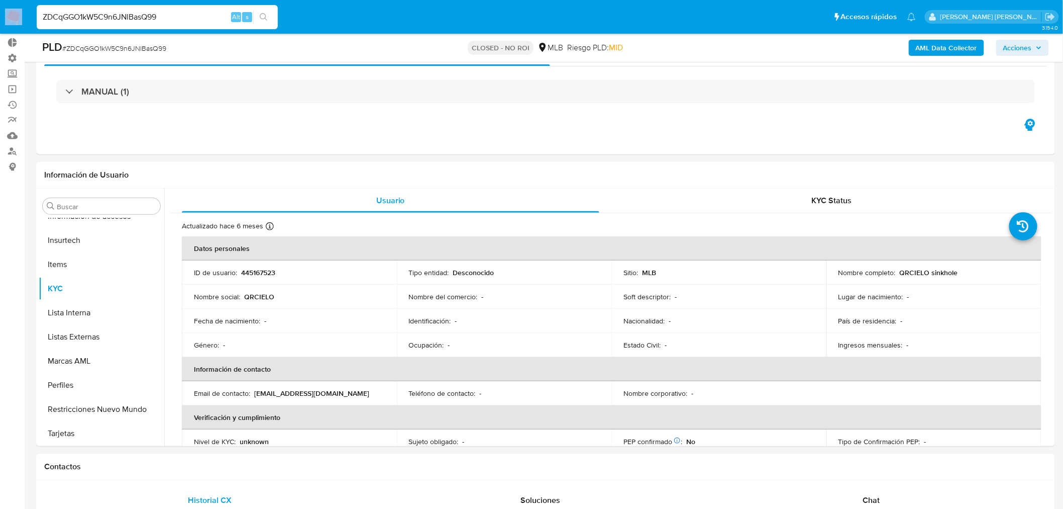
click at [136, 9] on div "ZDCqGGO1kW5C9n6JNlBasQ99 Alt s" at bounding box center [157, 17] width 241 height 24
click at [128, 16] on input "ZDCqGGO1kW5C9n6JNlBasQ99" at bounding box center [157, 17] width 241 height 13
paste input "108692358648"
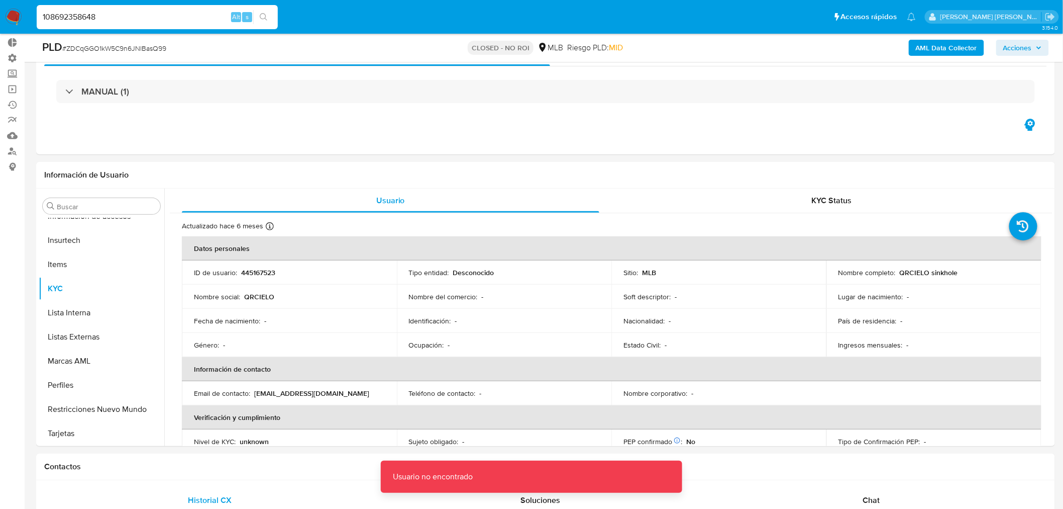
click at [167, 14] on input "108692358648" at bounding box center [157, 17] width 241 height 13
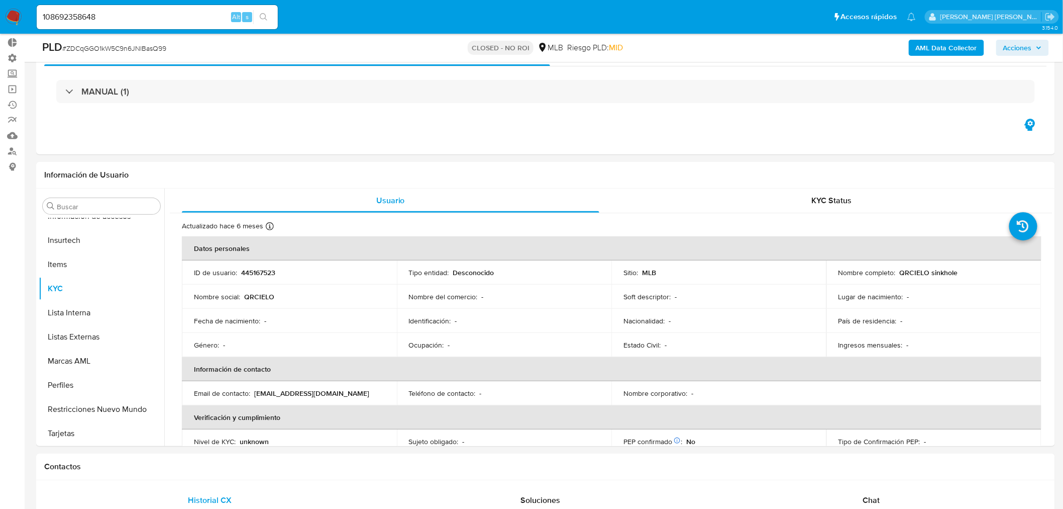
drag, startPoint x: 126, startPoint y: 15, endPoint x: 41, endPoint y: 6, distance: 85.0
click at [41, 6] on div "108692358648 Alt s" at bounding box center [157, 17] width 241 height 24
click at [188, 20] on input "108692358648" at bounding box center [157, 17] width 241 height 13
drag, startPoint x: 188, startPoint y: 20, endPoint x: 0, endPoint y: -13, distance: 191.4
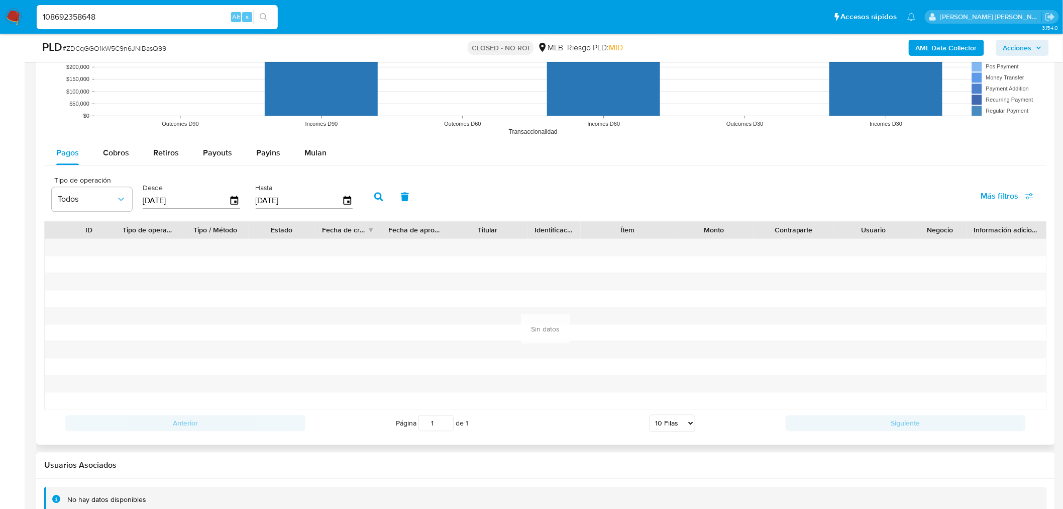
scroll to position [965, 0]
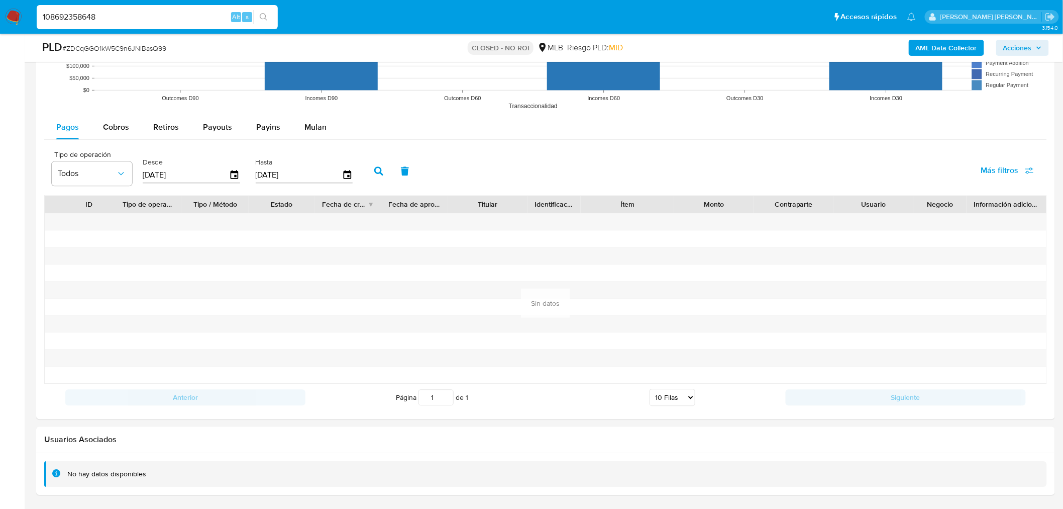
drag, startPoint x: 143, startPoint y: 23, endPoint x: 34, endPoint y: 11, distance: 110.3
click at [41, 14] on div "108692358648 Alt s" at bounding box center [157, 17] width 241 height 24
click at [79, 15] on input "108692358648" at bounding box center [157, 17] width 241 height 13
click at [79, 14] on input "108692358648" at bounding box center [157, 17] width 241 height 13
paste input "425475271"
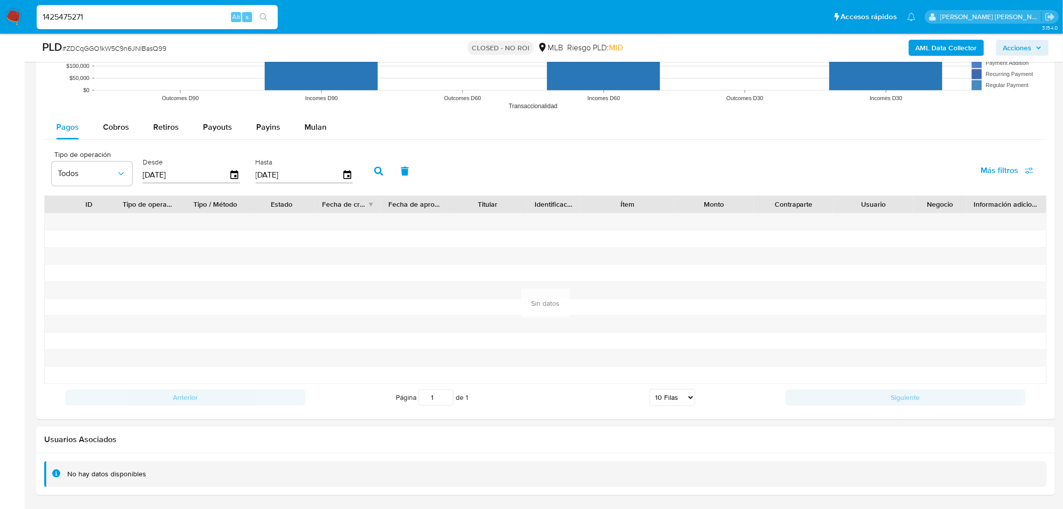
type input "1425475271"
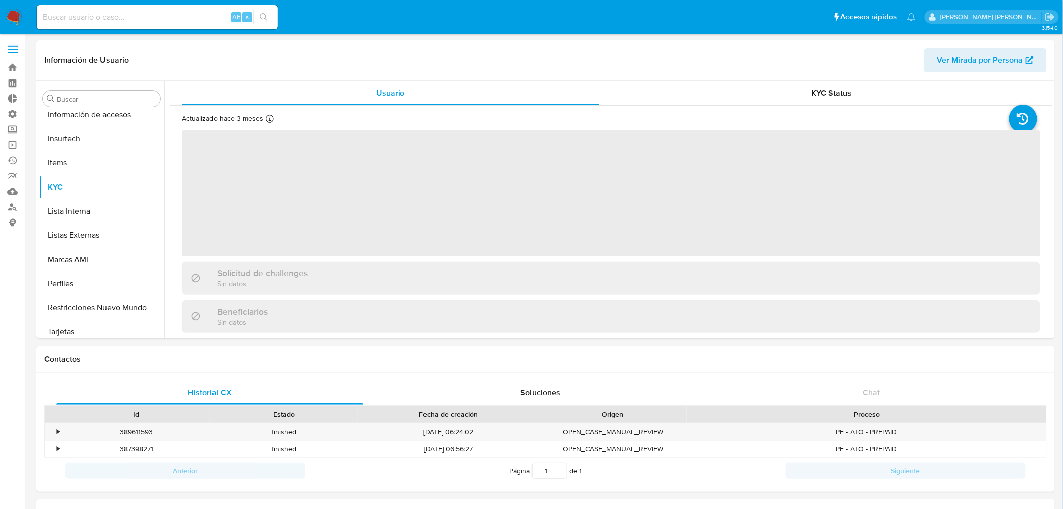
scroll to position [448, 0]
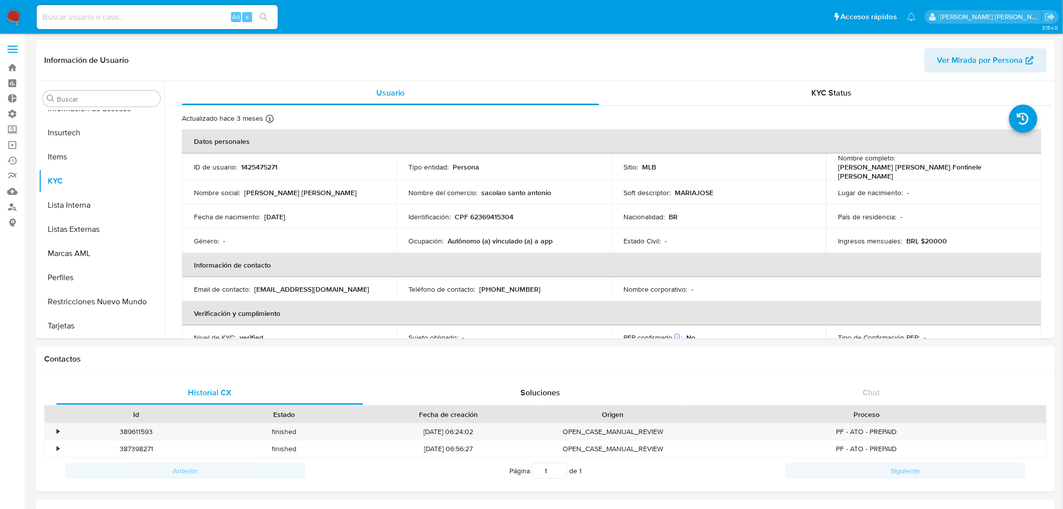
select select "10"
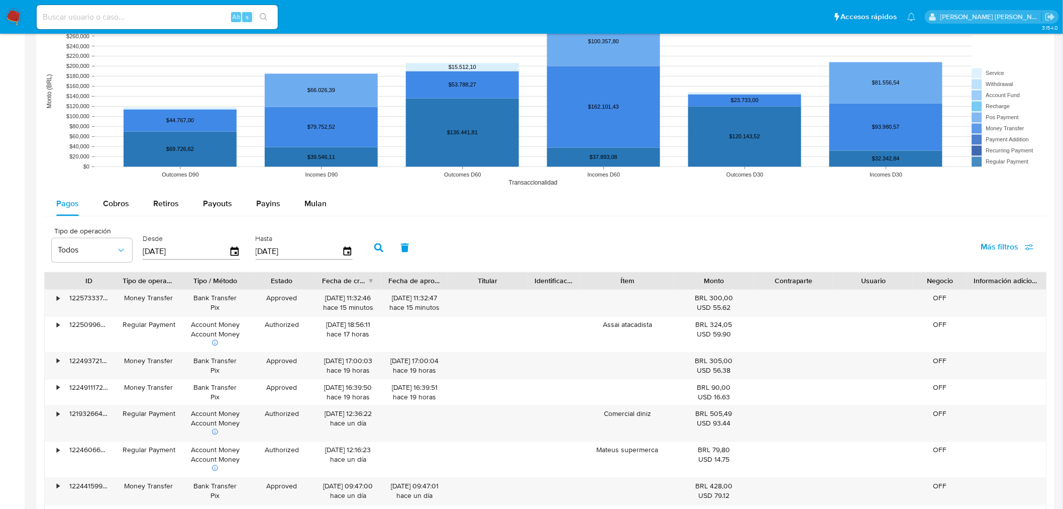
scroll to position [670, 0]
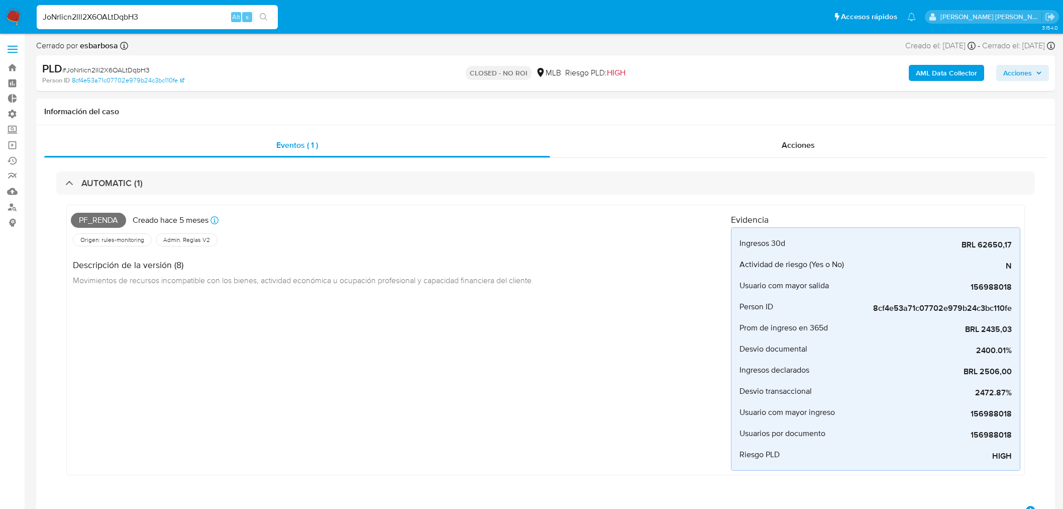
select select "10"
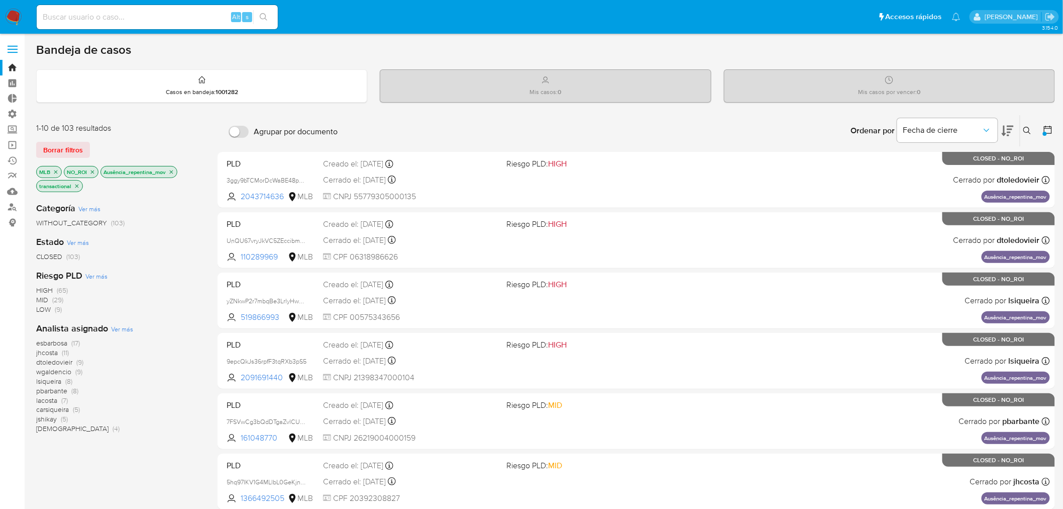
click at [76, 188] on icon "close-filter" at bounding box center [77, 186] width 6 height 6
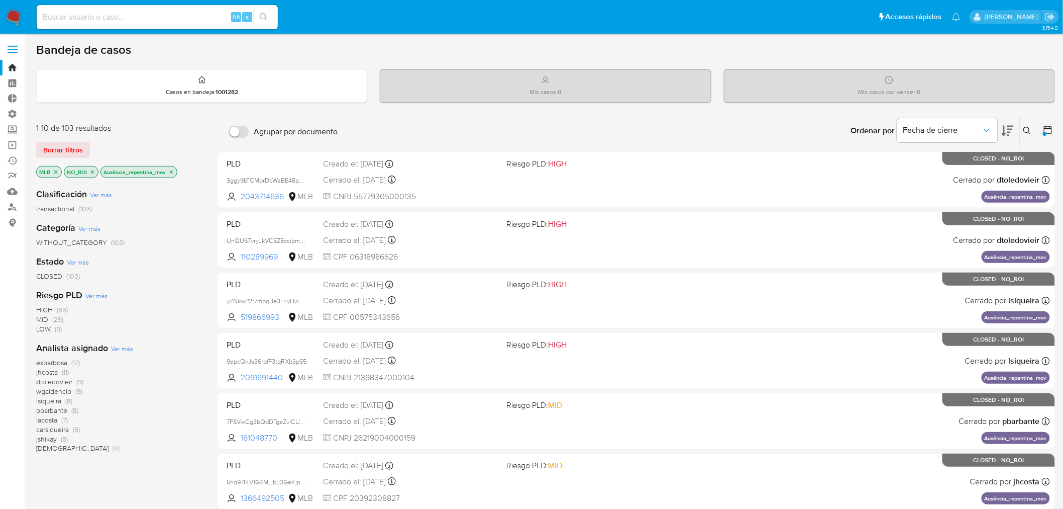
click at [95, 169] on icon "close-filter" at bounding box center [92, 172] width 6 height 6
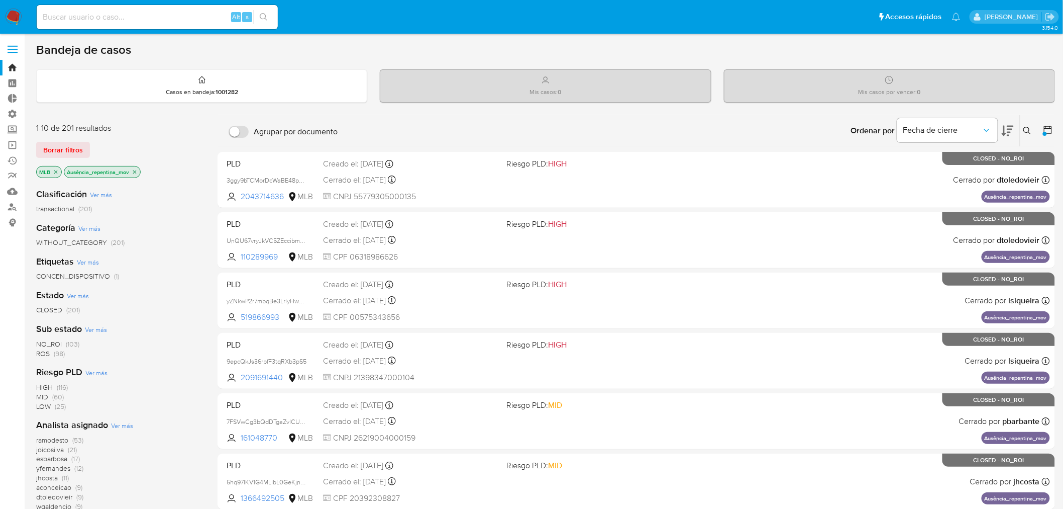
click at [135, 171] on icon "close-filter" at bounding box center [135, 172] width 4 height 4
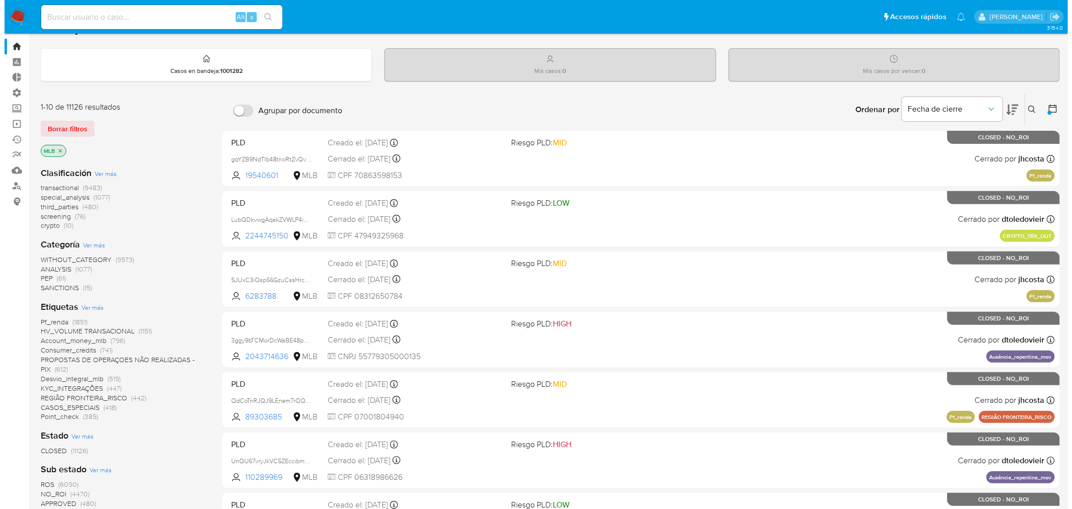
scroll to position [56, 0]
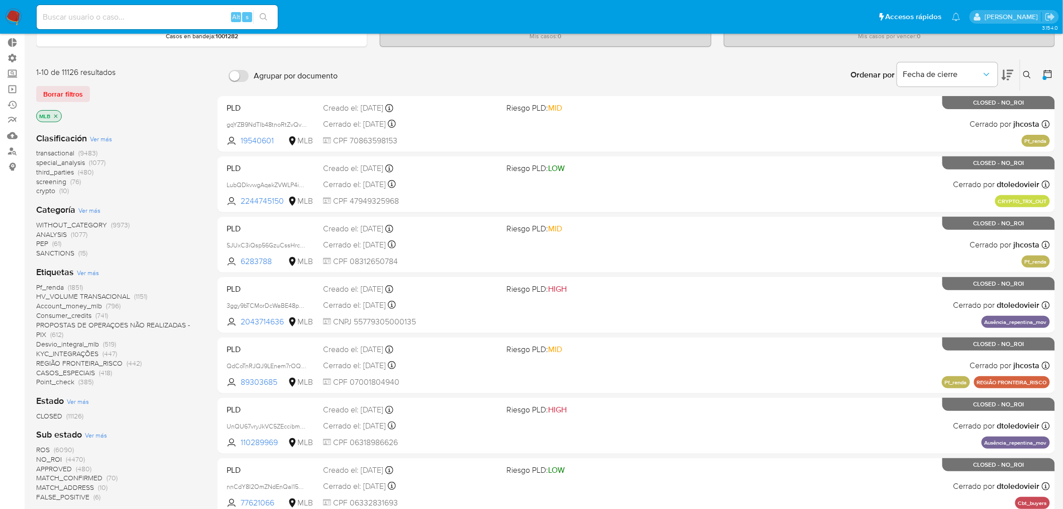
click at [86, 272] on span "Ver más" at bounding box center [88, 272] width 22 height 9
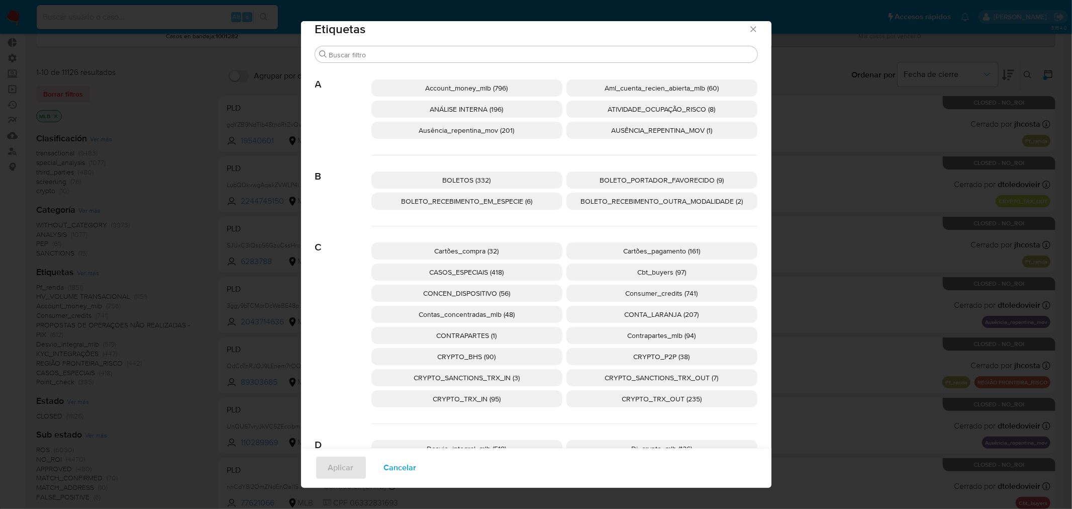
scroll to position [0, 0]
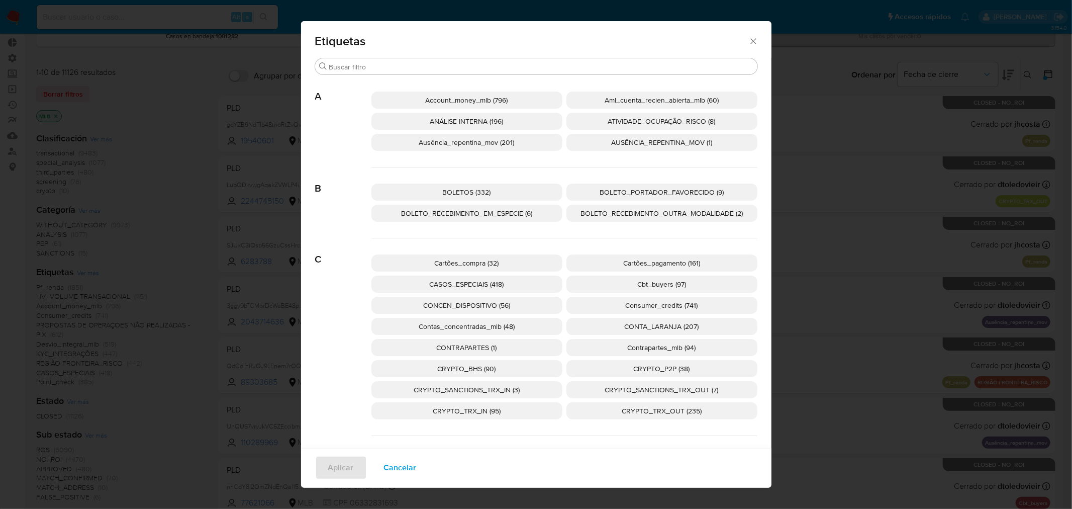
click at [516, 141] on p "Ausência_repentina_mov (201)" at bounding box center [466, 142] width 191 height 17
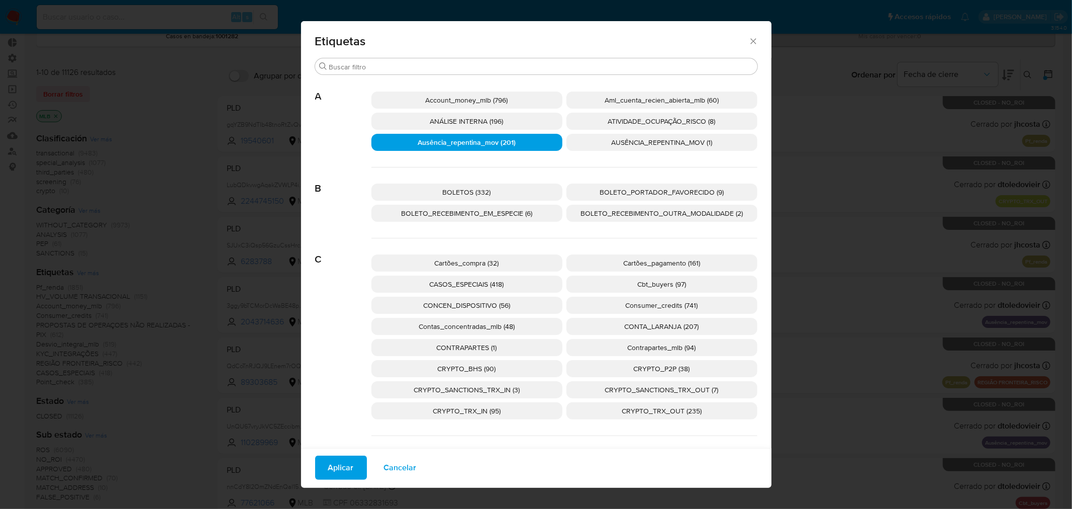
click at [338, 469] on span "Aplicar" at bounding box center [341, 467] width 26 height 22
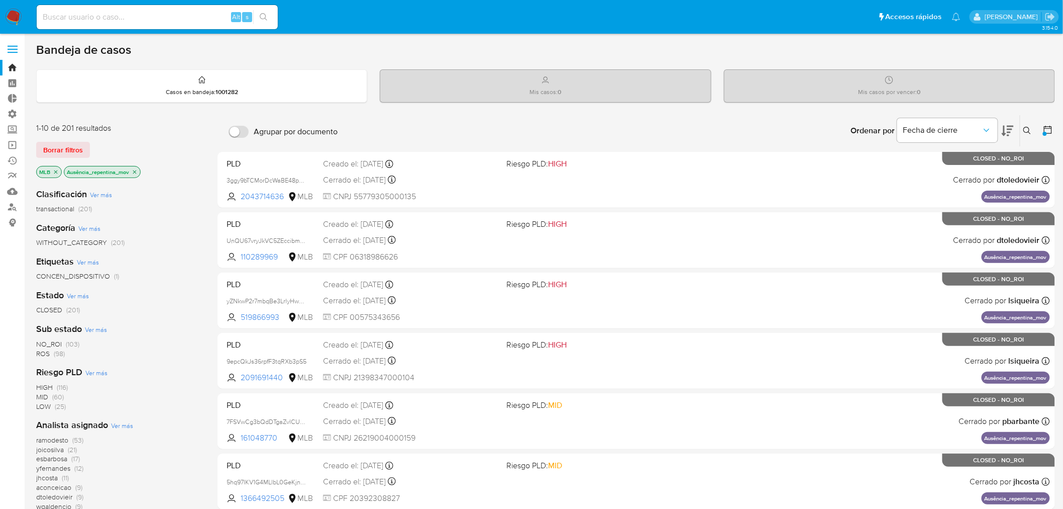
click at [133, 169] on icon "close-filter" at bounding box center [135, 172] width 6 height 6
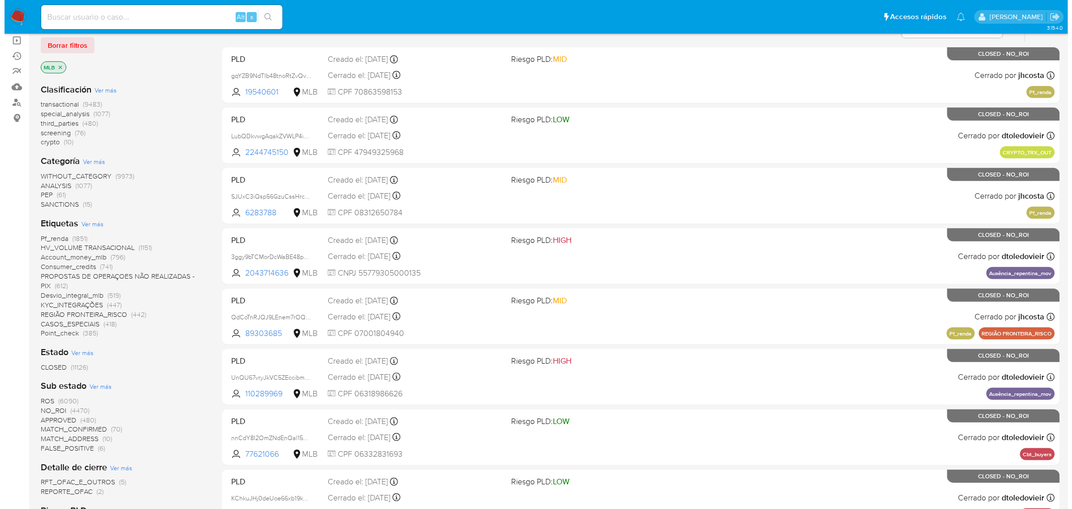
scroll to position [112, 0]
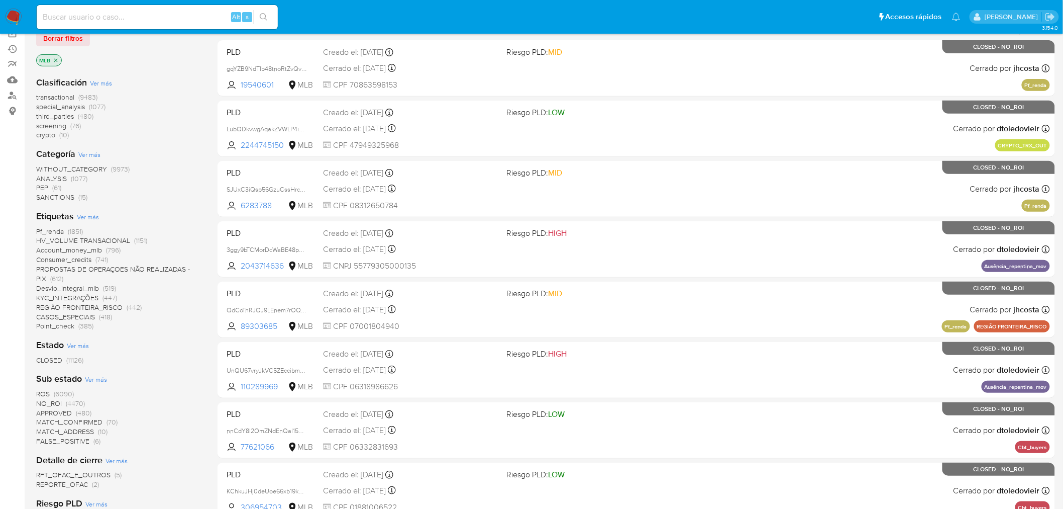
click at [93, 216] on span "Ver más" at bounding box center [88, 216] width 22 height 9
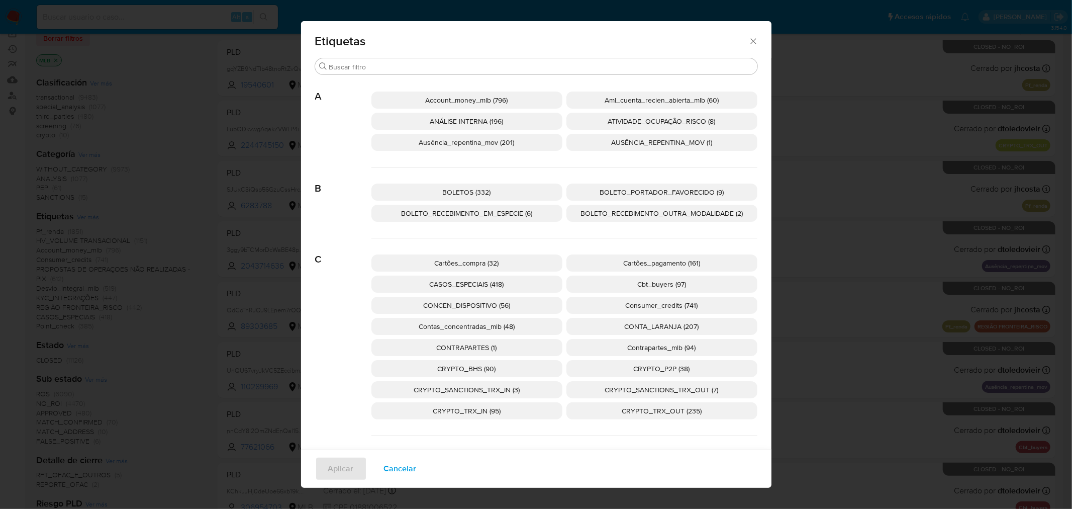
click at [491, 142] on span "Ausência_repentina_mov (201)" at bounding box center [466, 142] width 95 height 10
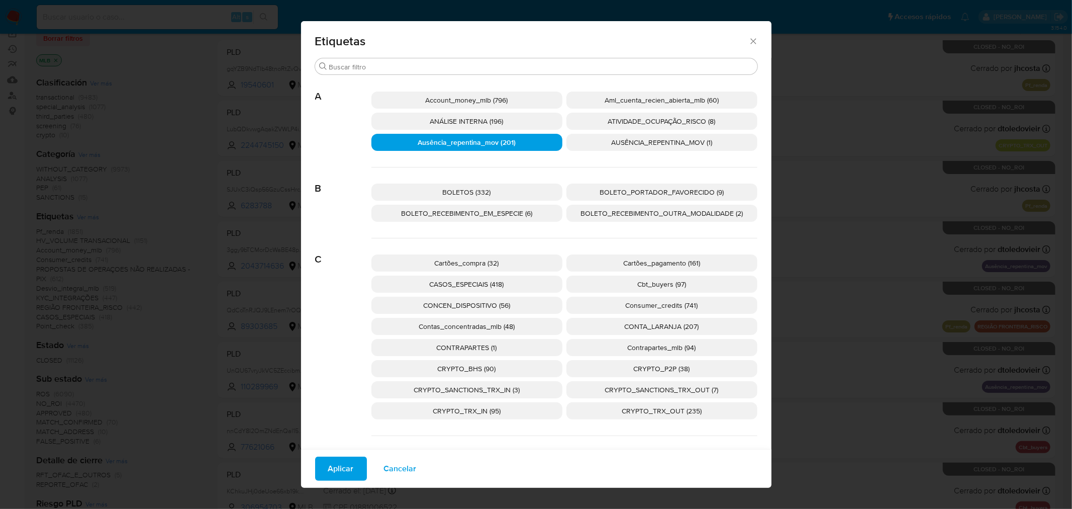
click at [343, 475] on span "Aplicar" at bounding box center [341, 468] width 26 height 22
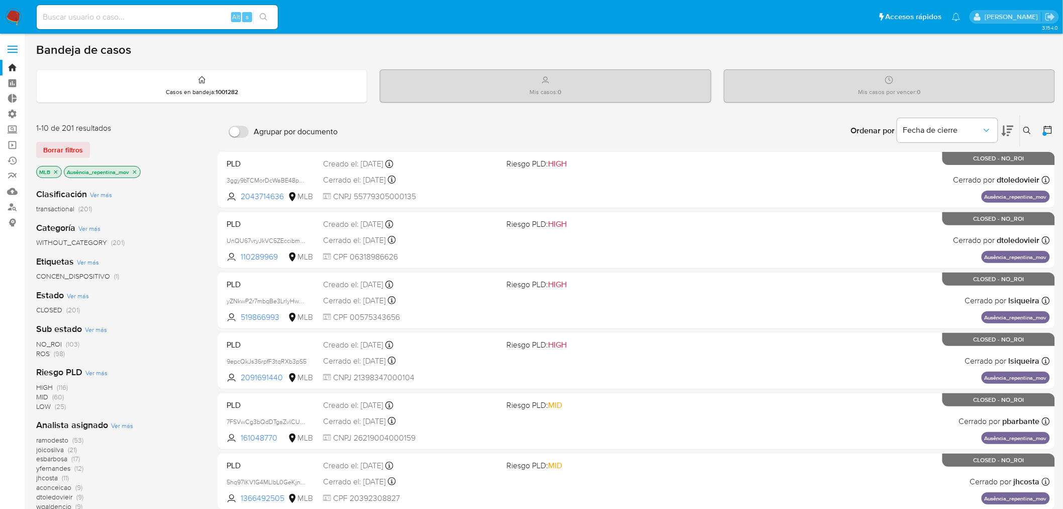
click at [1027, 132] on icon at bounding box center [1028, 131] width 8 height 8
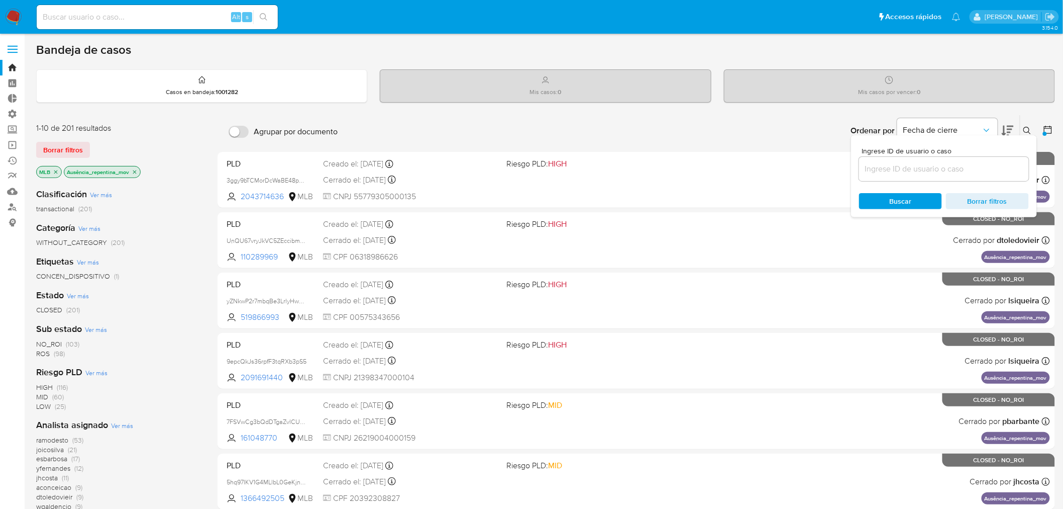
click at [919, 169] on input at bounding box center [944, 168] width 170 height 13
type input "4eWRE7Mvmgr4iStPzMRfLmQ4"
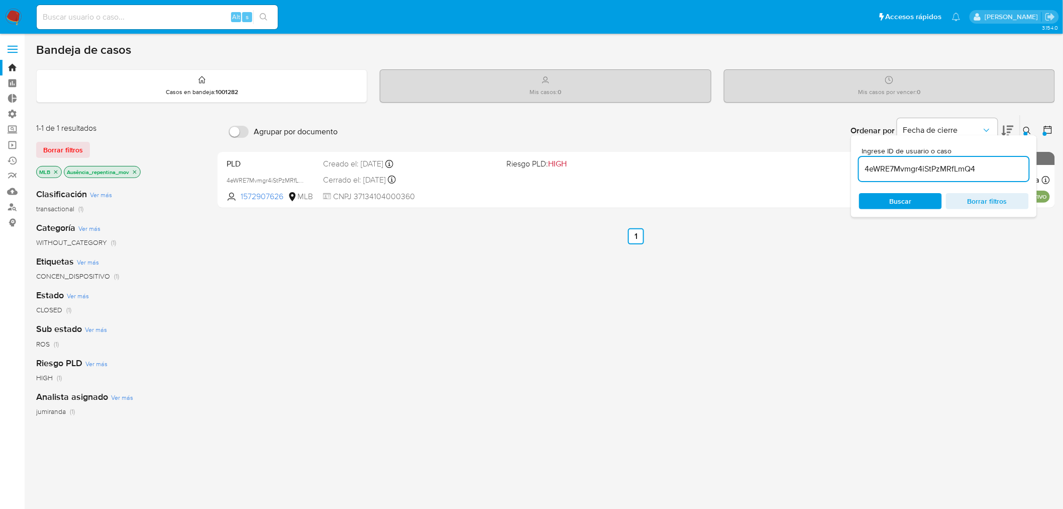
click at [646, 337] on div "Agrupar por documento Ordenar por Fecha de cierre No es posible ordenar los res…" at bounding box center [637, 342] width 838 height 455
drag, startPoint x: 951, startPoint y: 300, endPoint x: 918, endPoint y: 249, distance: 60.9
click at [942, 293] on div "Agrupar por documento Ordenar por Fecha de cierre No es posible ordenar los res…" at bounding box center [637, 342] width 838 height 455
click at [775, 119] on div "Ordenar por Fecha de cierre No es posible ordenar los resultados mientras se en…" at bounding box center [699, 130] width 713 height 31
click at [444, 378] on div "Agrupar por documento Ordenar por Fecha de cierre No es posible ordenar los res…" at bounding box center [637, 342] width 838 height 455
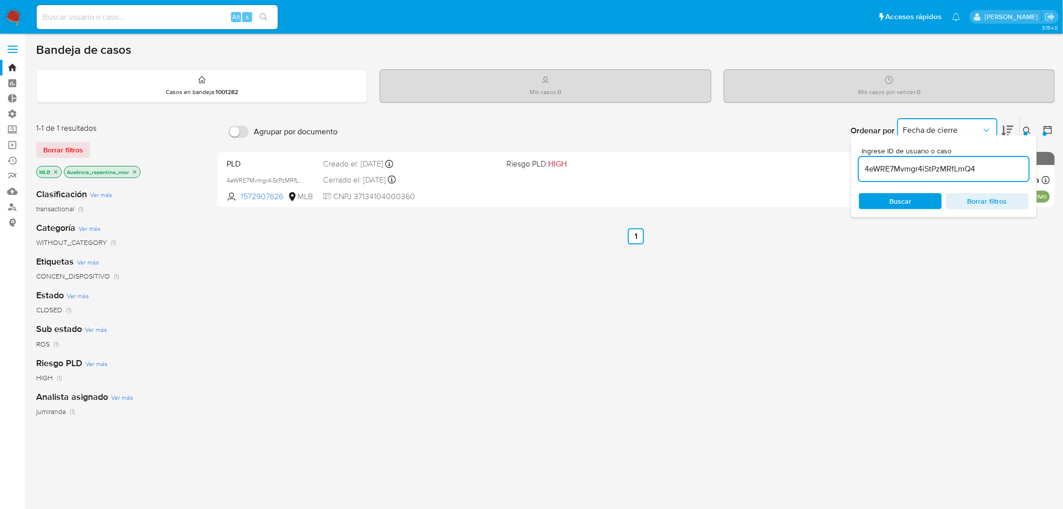
click at [922, 126] on span "Fecha de cierre" at bounding box center [943, 130] width 78 height 10
click at [792, 132] on div "Ordenar por Fecha de cierre No es posible ordenar los resultados mientras se en…" at bounding box center [699, 130] width 713 height 31
click at [1027, 124] on div "Ingrese ID de usuario o caso 4eWRE7Mvmgr4iStPzMRfLmQ4 Buscar Borrar filtros" at bounding box center [1028, 130] width 17 height 31
click at [1028, 128] on icon at bounding box center [1028, 131] width 8 height 8
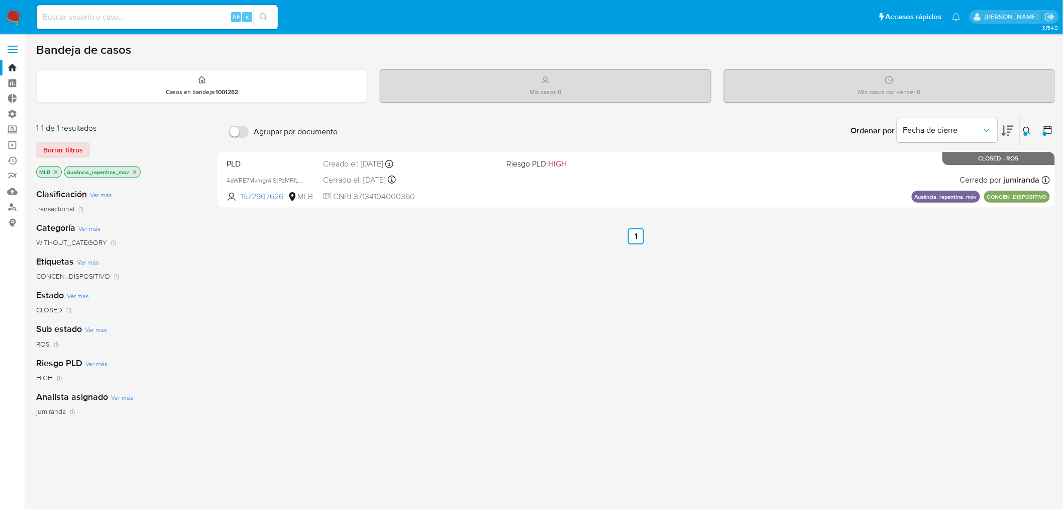
click at [894, 357] on div "Agrupar por documento Ordenar por Fecha de cierre No es posible ordenar los res…" at bounding box center [637, 342] width 838 height 455
click at [1024, 132] on icon at bounding box center [1028, 131] width 8 height 8
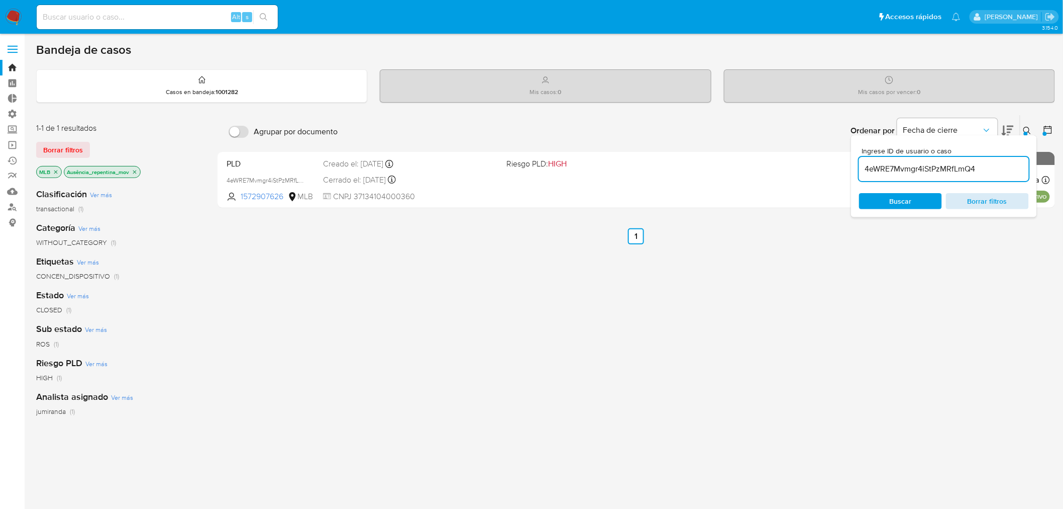
click at [984, 200] on span "Borrar filtros" at bounding box center [987, 201] width 69 height 14
click at [974, 198] on span "Borrar filtros" at bounding box center [987, 201] width 69 height 14
click at [919, 205] on button "Buscar" at bounding box center [900, 201] width 83 height 16
click at [911, 202] on span "Buscar" at bounding box center [901, 201] width 22 height 16
drag, startPoint x: 877, startPoint y: 342, endPoint x: 597, endPoint y: 270, distance: 289.6
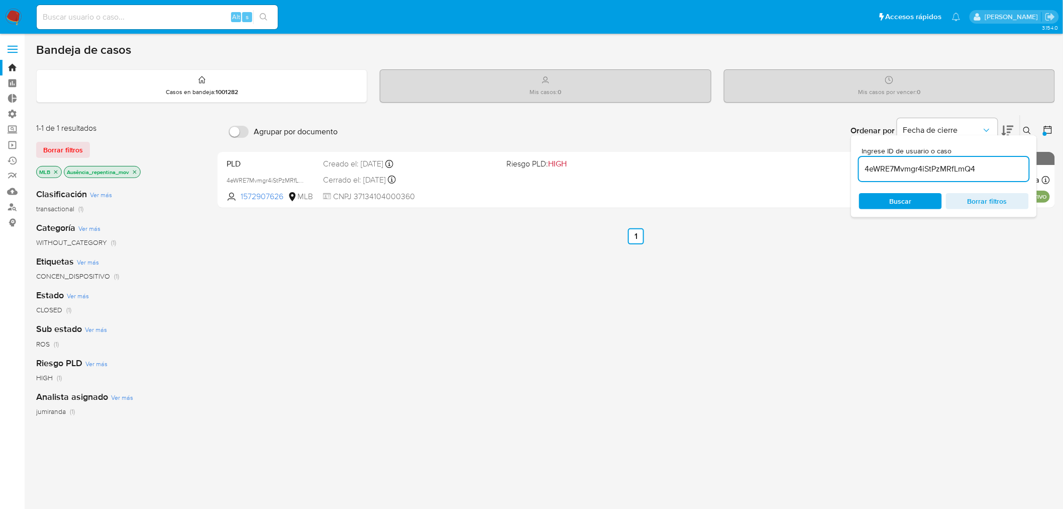
click at [872, 341] on div "Agrupar por documento Ordenar por Fecha de cierre No es posible ordenar los res…" at bounding box center [637, 342] width 838 height 455
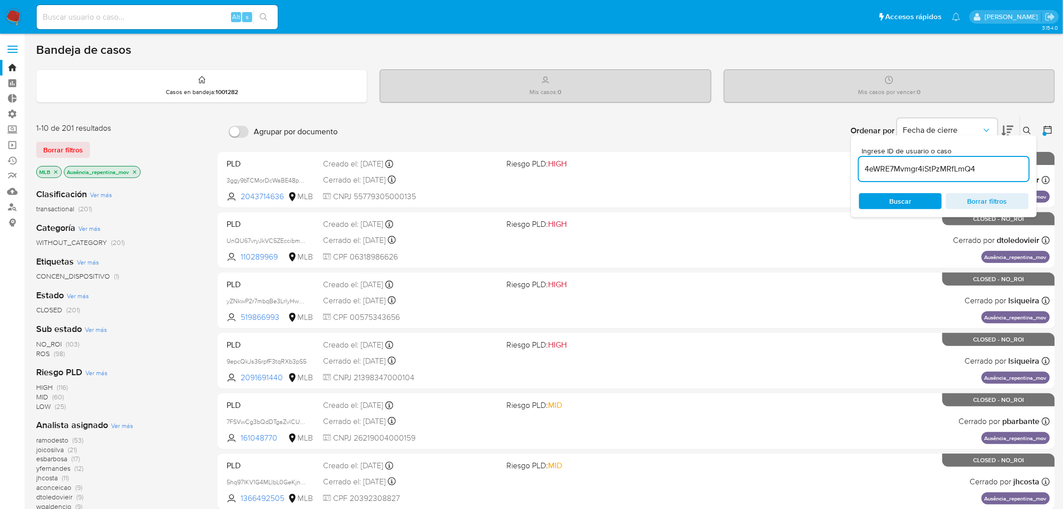
click at [1027, 122] on div "Ingrese ID de usuario o caso 4eWRE7Mvmgr4iStPzMRfLmQ4 Buscar Borrar filtros" at bounding box center [1028, 130] width 17 height 31
click at [1028, 126] on button at bounding box center [1029, 131] width 17 height 12
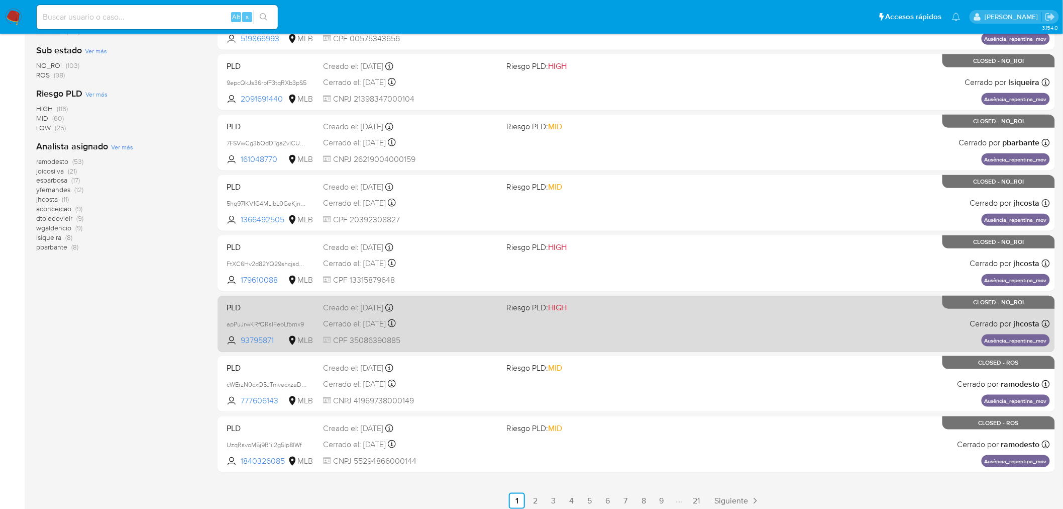
scroll to position [284, 0]
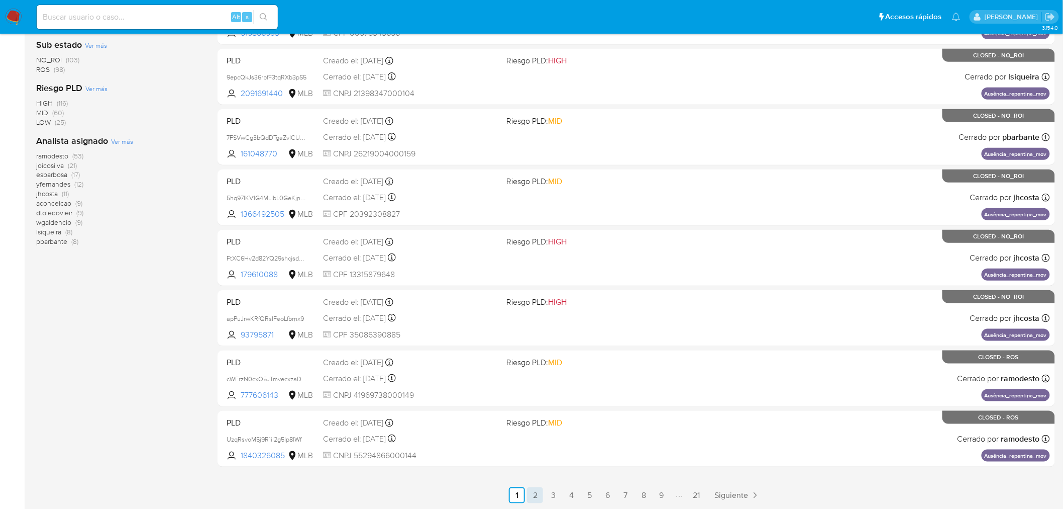
click at [534, 499] on link "2" at bounding box center [535, 495] width 16 height 16
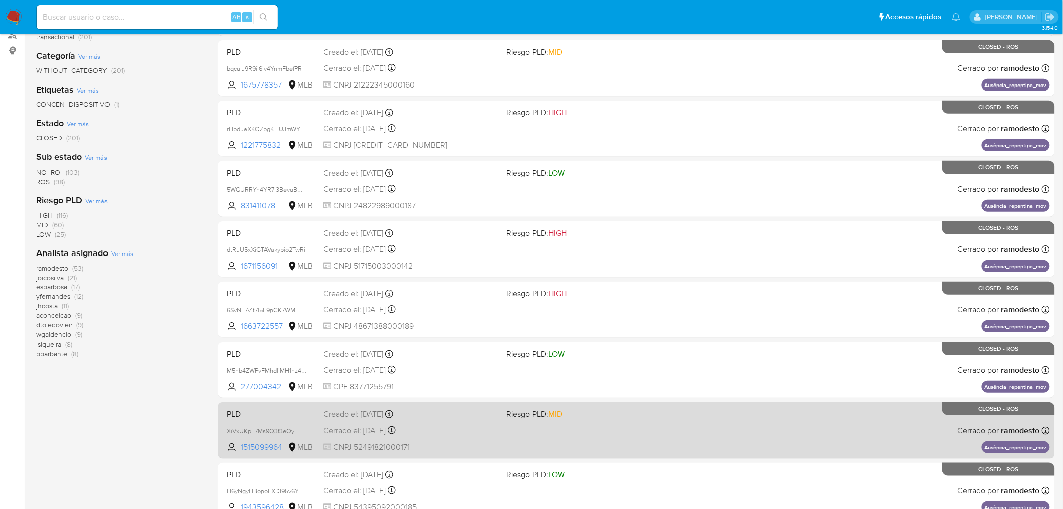
scroll to position [284, 0]
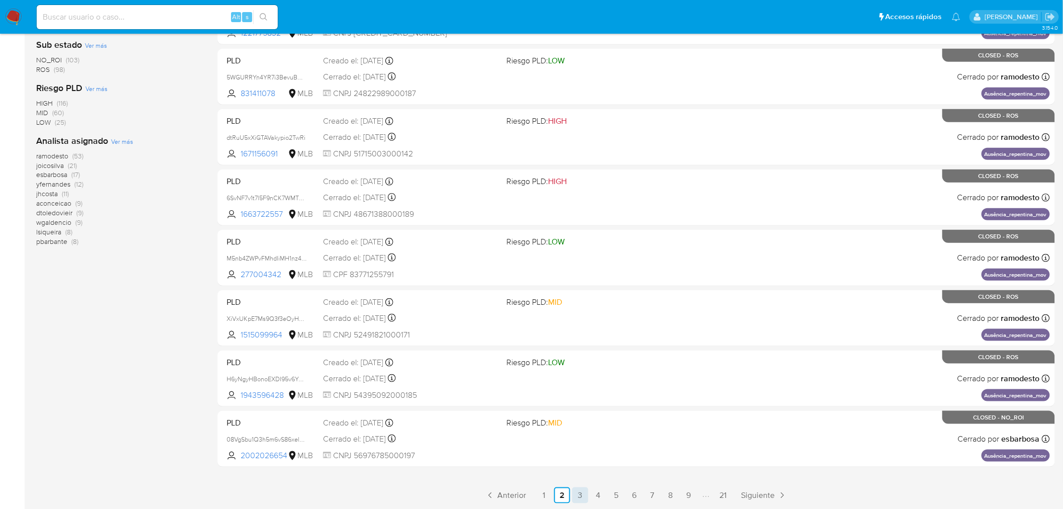
click at [581, 489] on link "3" at bounding box center [580, 495] width 16 height 16
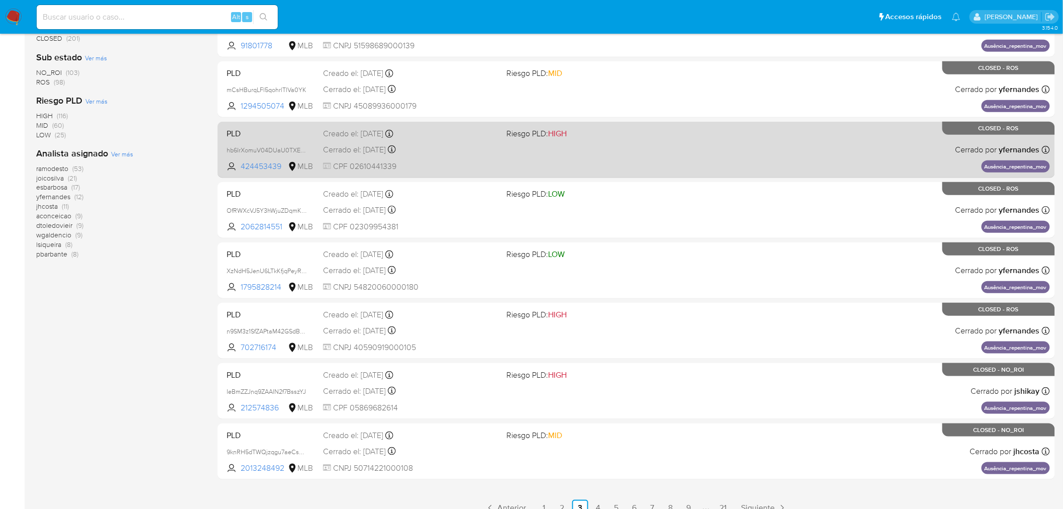
scroll to position [284, 0]
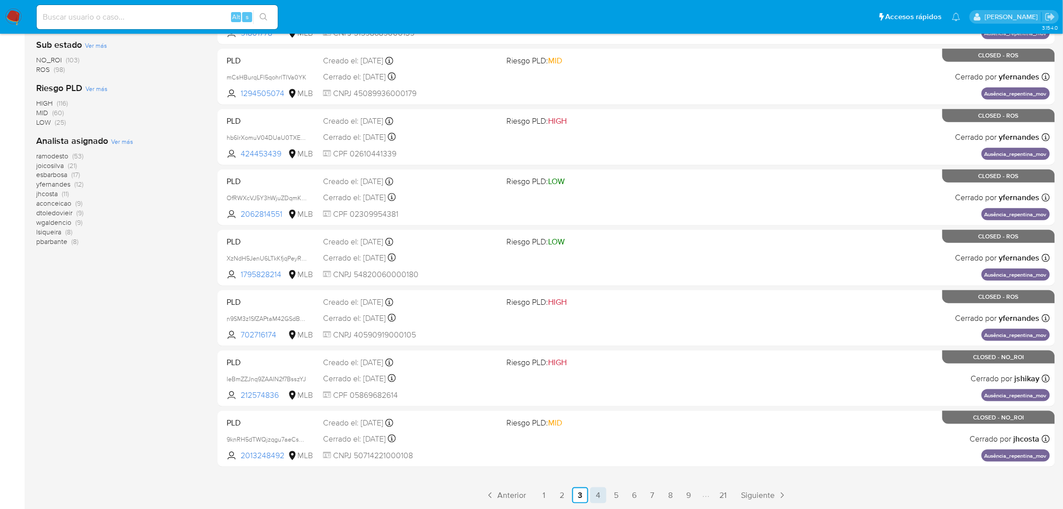
click at [602, 495] on link "4" at bounding box center [599, 495] width 16 height 16
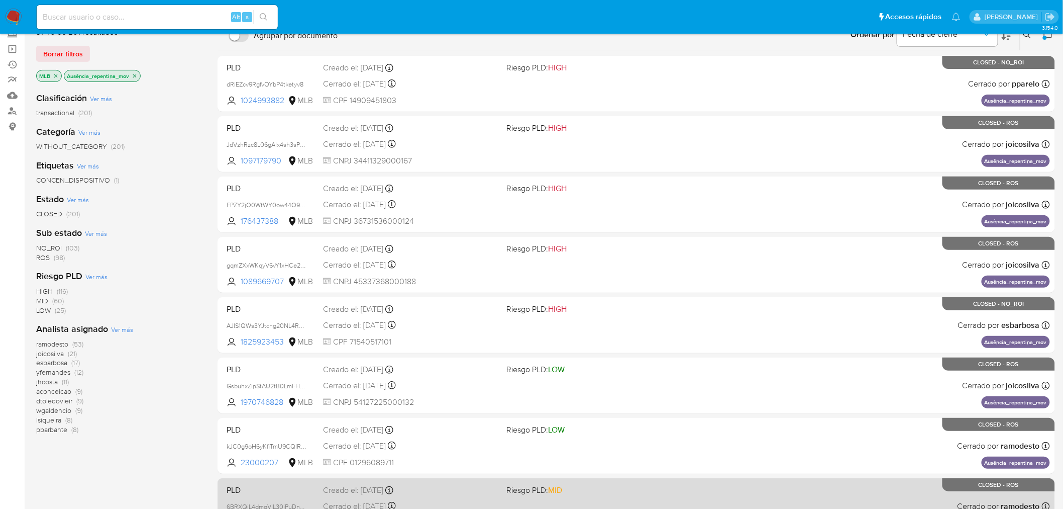
scroll to position [284, 0]
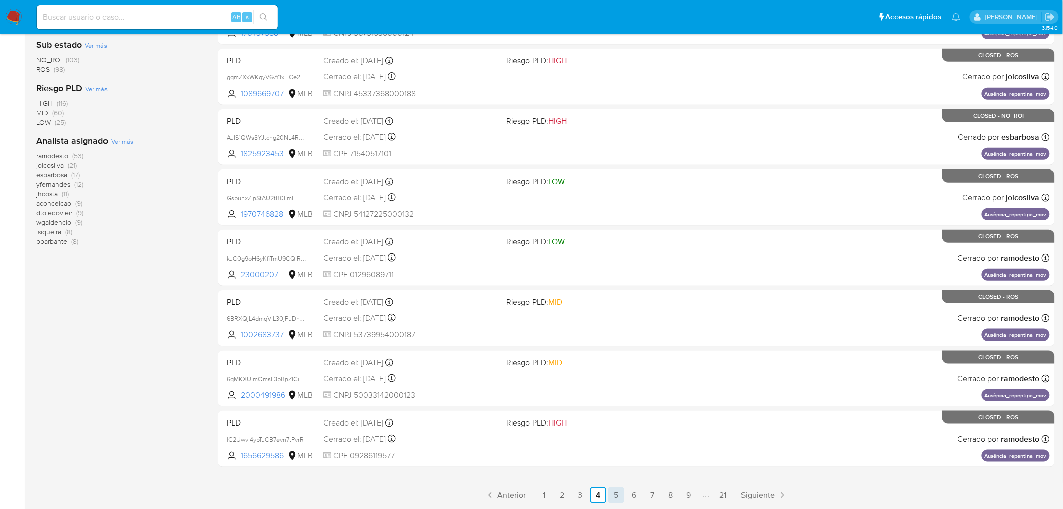
click at [616, 494] on link "5" at bounding box center [617, 495] width 16 height 16
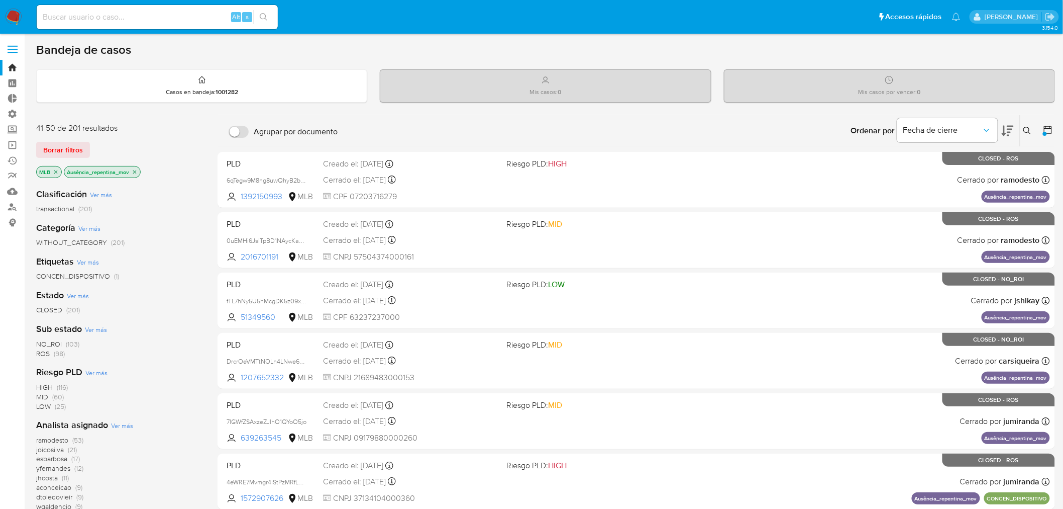
click at [54, 343] on span "NO_ROI" at bounding box center [49, 344] width 26 height 10
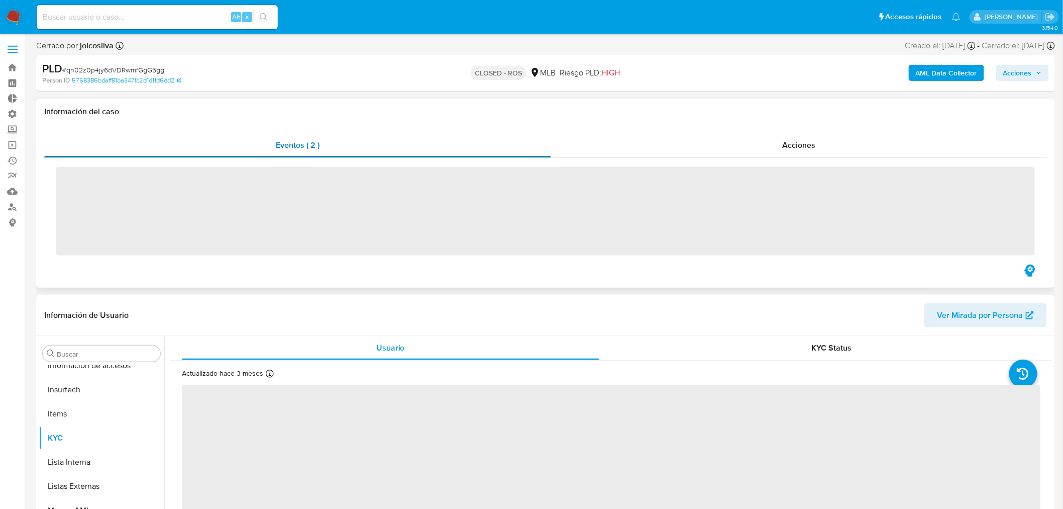
scroll to position [448, 0]
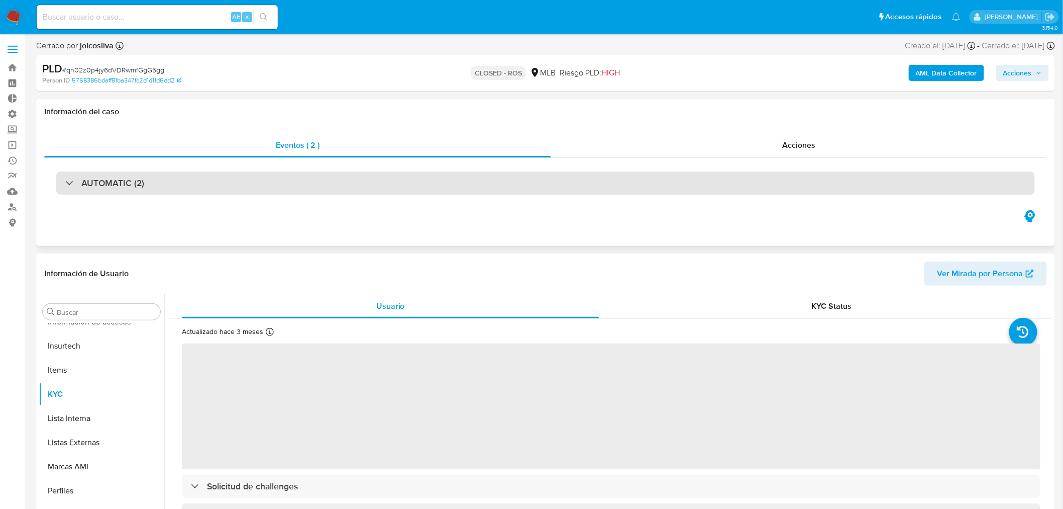
click at [217, 175] on div "AUTOMATIC (2)" at bounding box center [545, 182] width 979 height 23
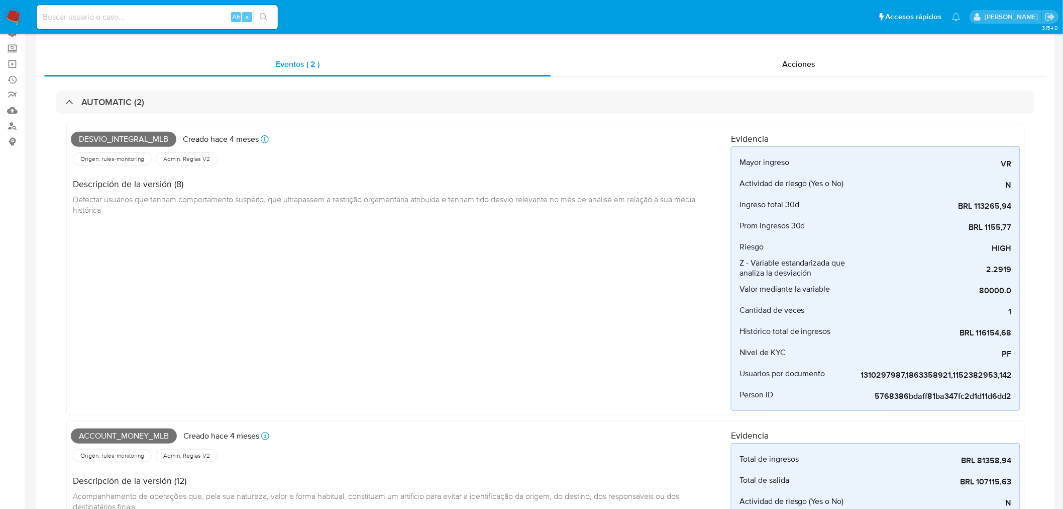
select select "10"
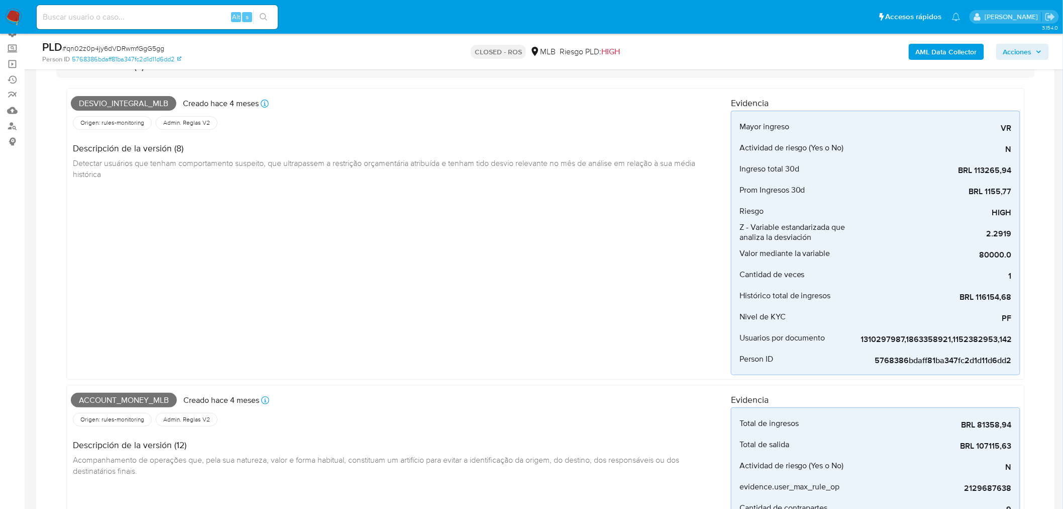
scroll to position [112, 0]
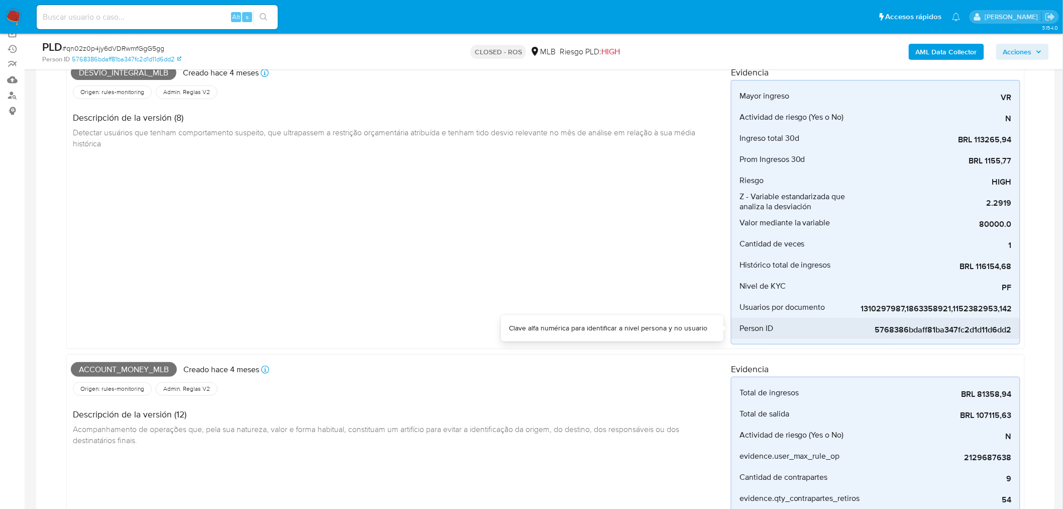
click at [900, 332] on span "5768386bdaff81ba347fc2d1d11d6dd2" at bounding box center [936, 330] width 151 height 10
copy span "5768386bdaff81ba347fc2d1d11d6dd2"
